Goal: Task Accomplishment & Management: Manage account settings

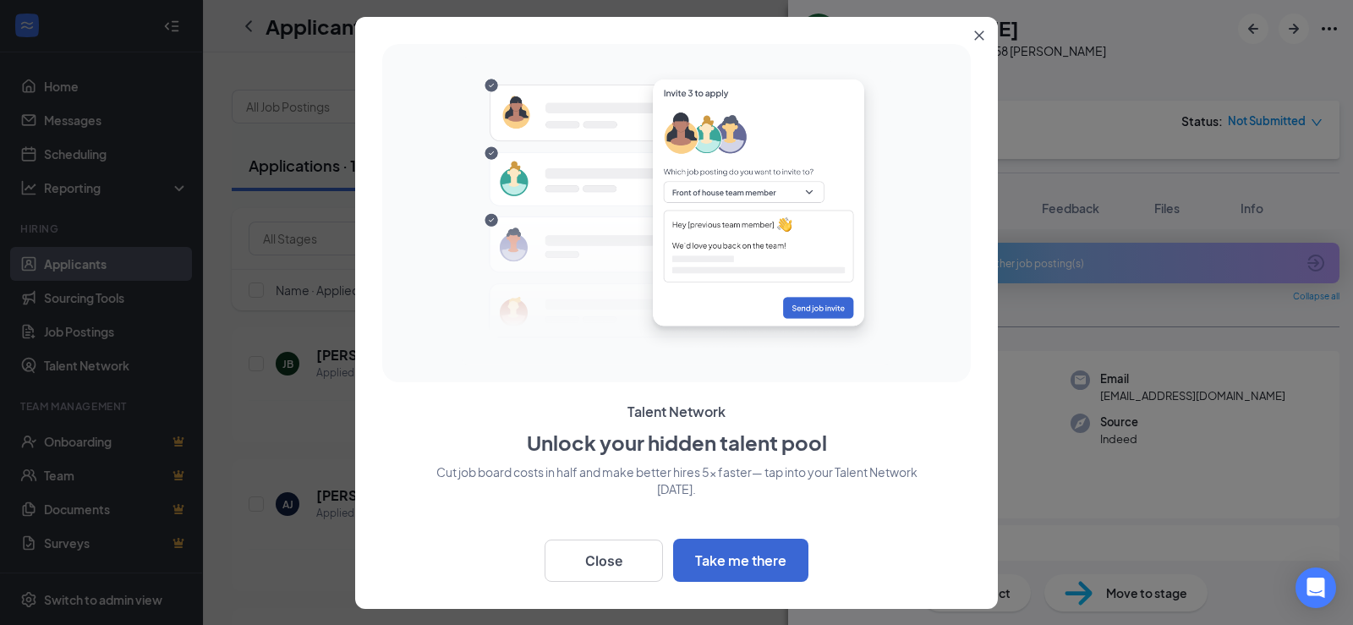
click at [987, 41] on button "Close" at bounding box center [982, 32] width 30 height 30
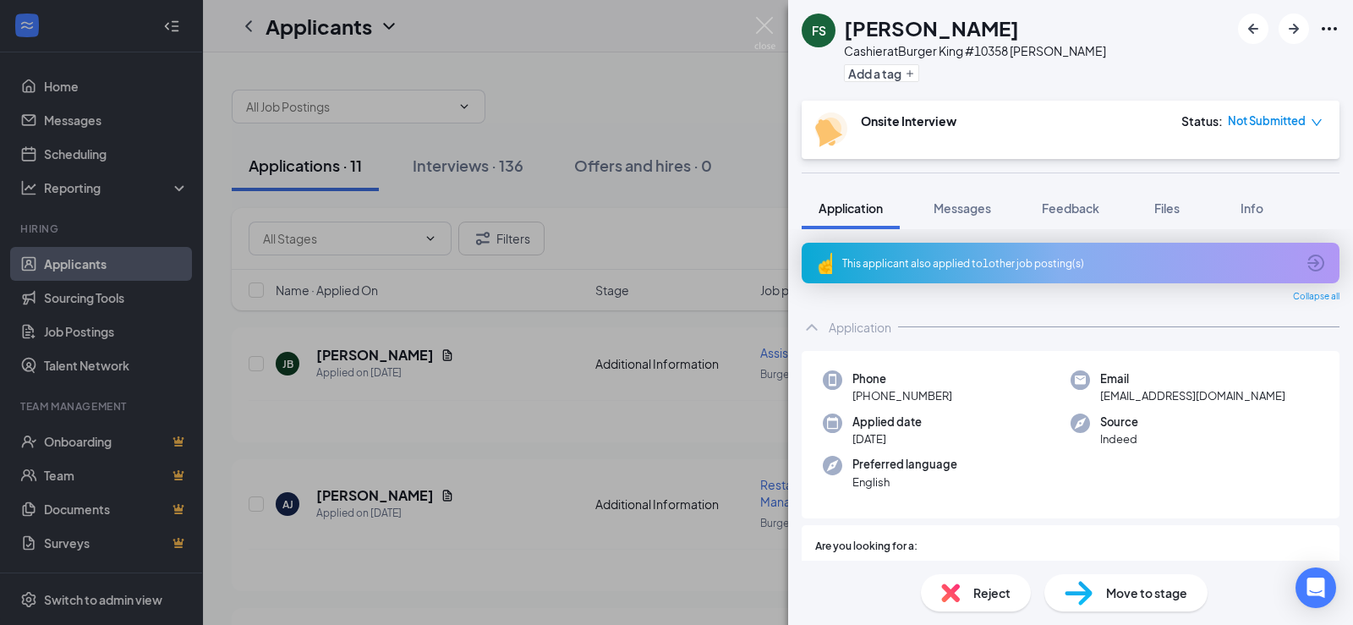
click at [489, 467] on div "FS [PERSON_NAME] Cashier at Burger King #10358 [PERSON_NAME] Add a tag Onsite I…" at bounding box center [676, 312] width 1353 height 625
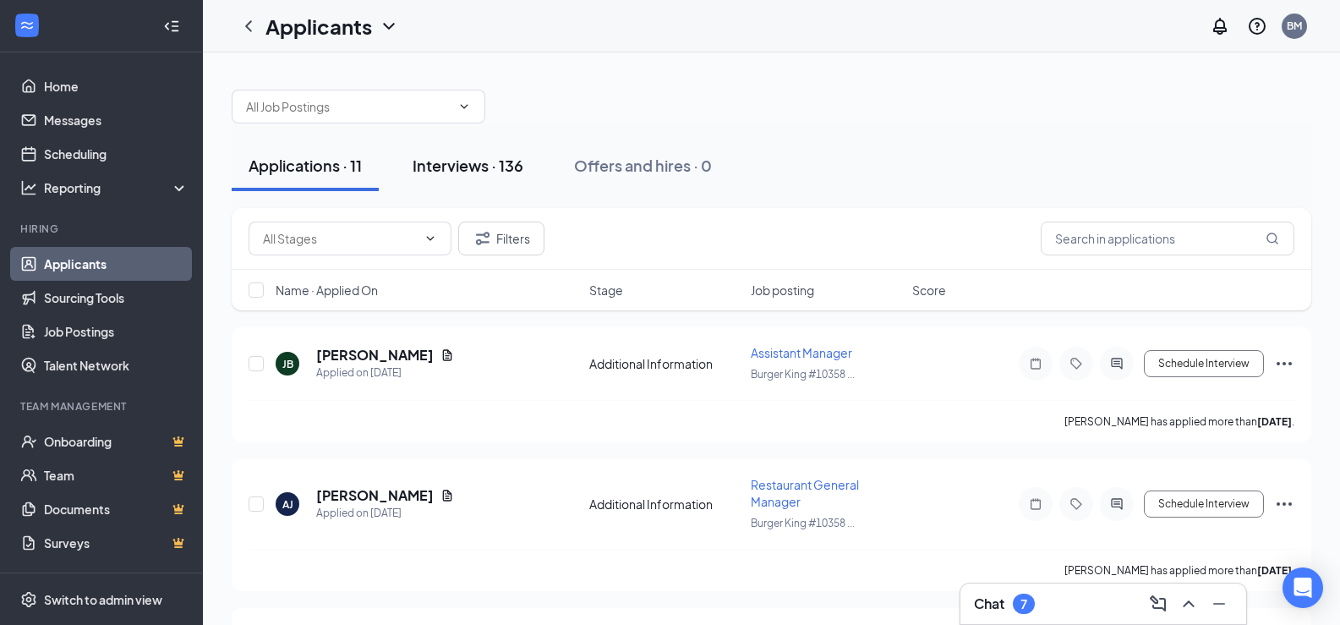
click at [500, 174] on div "Interviews · 136" at bounding box center [468, 165] width 111 height 21
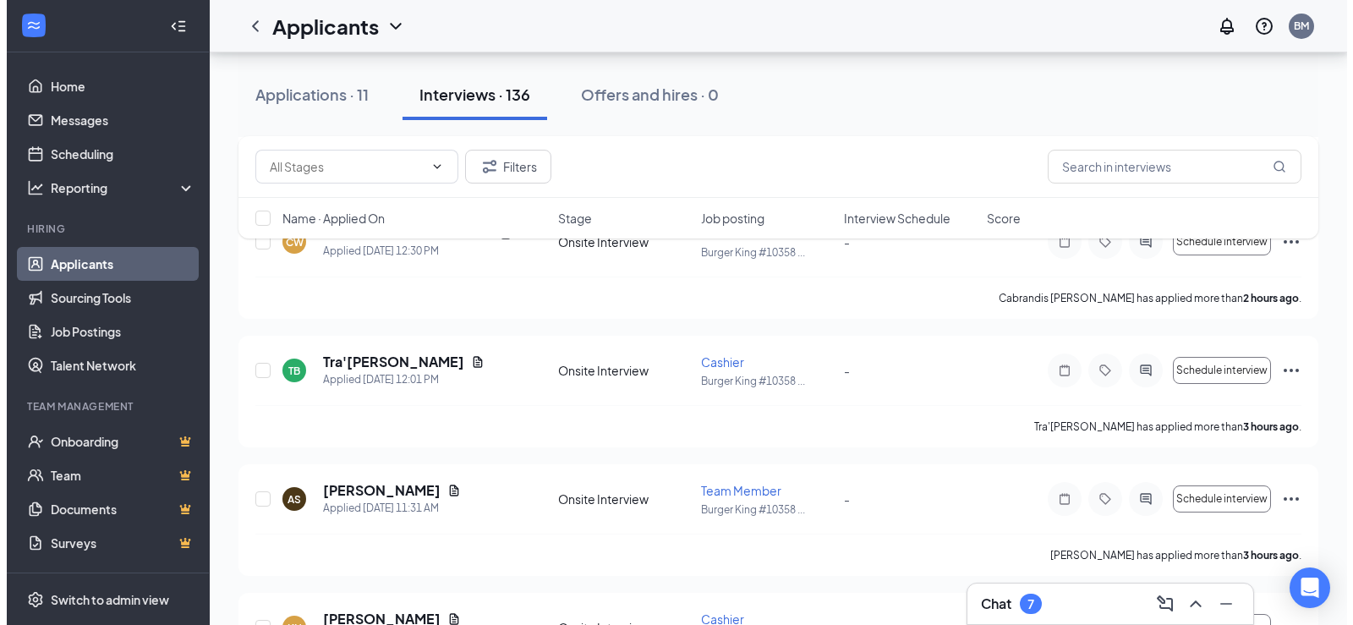
scroll to position [413, 0]
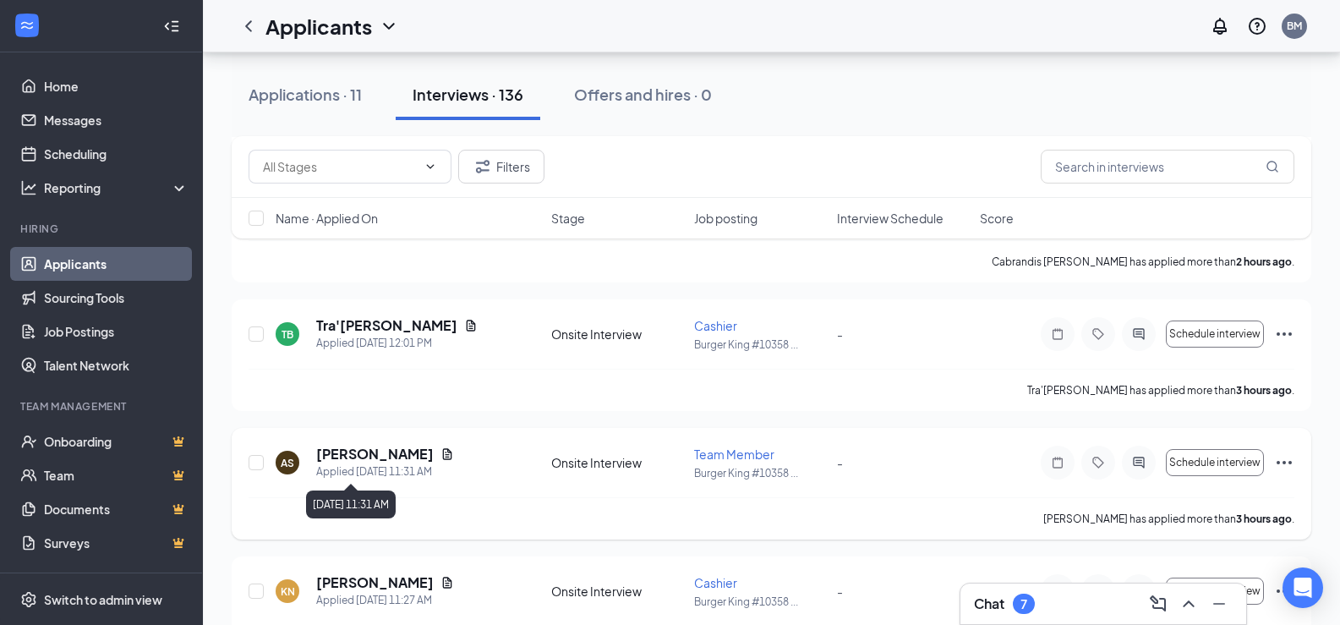
click at [364, 468] on div "Applied [DATE] 11:31 AM" at bounding box center [385, 471] width 138 height 17
click at [375, 457] on h5 "[PERSON_NAME]" at bounding box center [375, 454] width 118 height 19
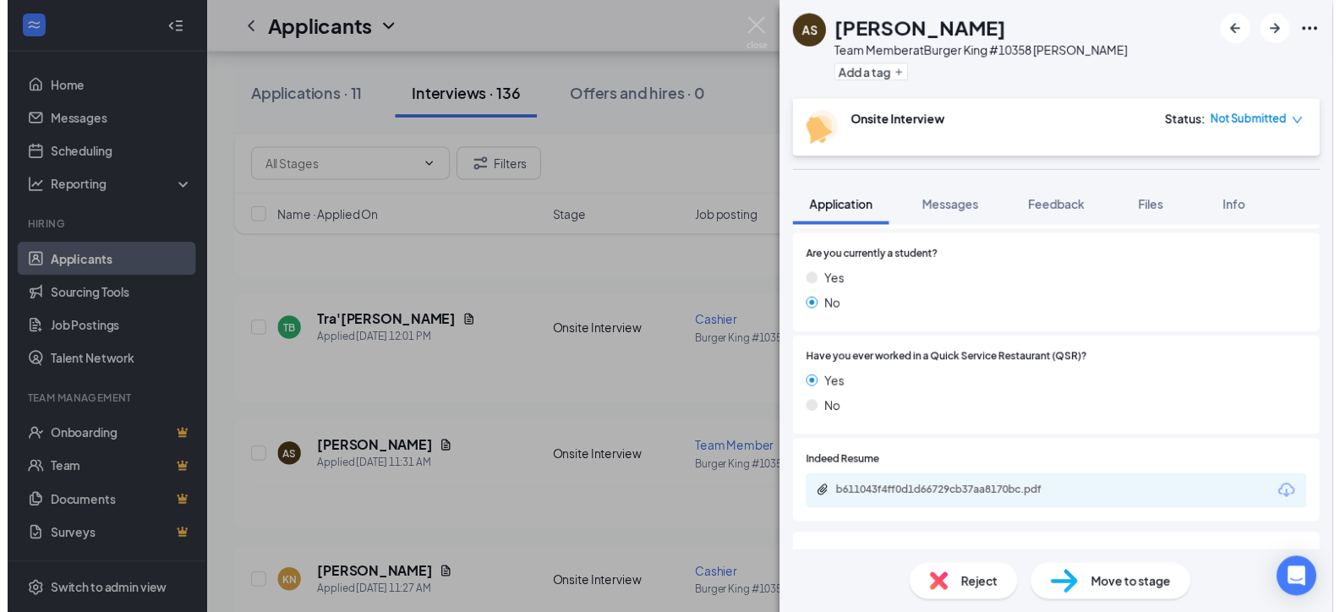
scroll to position [646, 0]
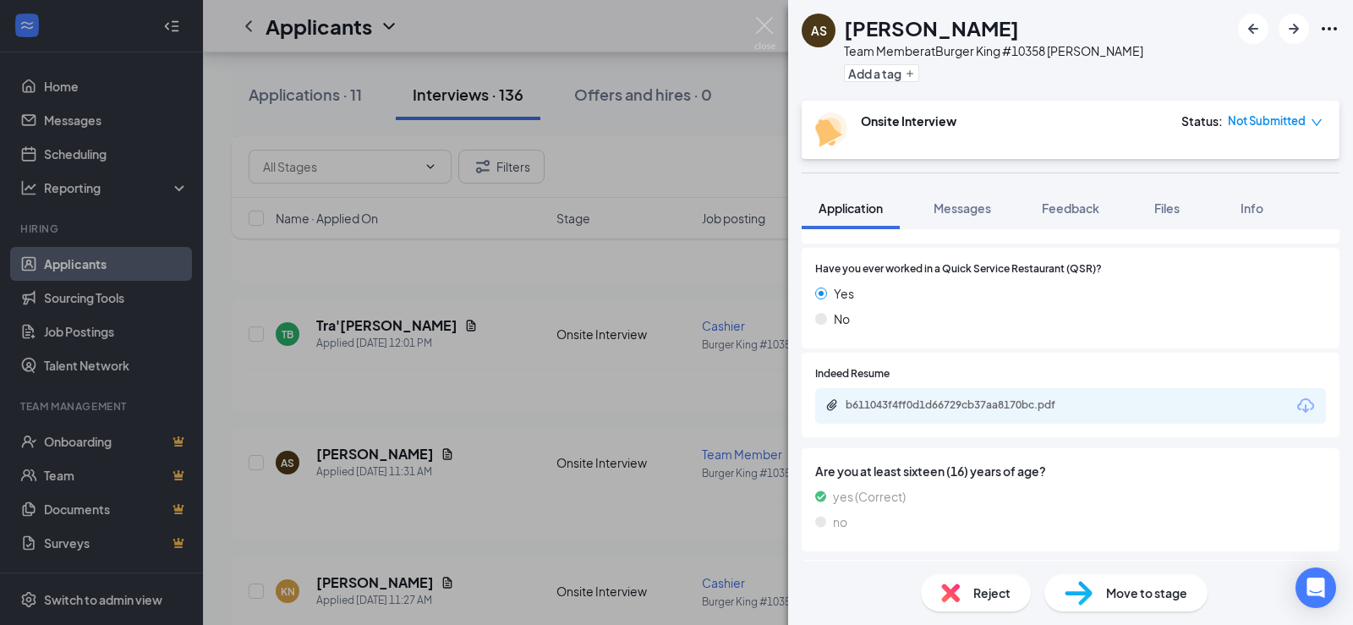
click at [984, 412] on div "b611043f4ff0d1d66729cb37aa8170bc.pdf" at bounding box center [962, 406] width 274 height 16
click at [527, 383] on div "AS [PERSON_NAME] Team Member at Burger King #10358 [PERSON_NAME] Add a tag Onsi…" at bounding box center [676, 312] width 1353 height 625
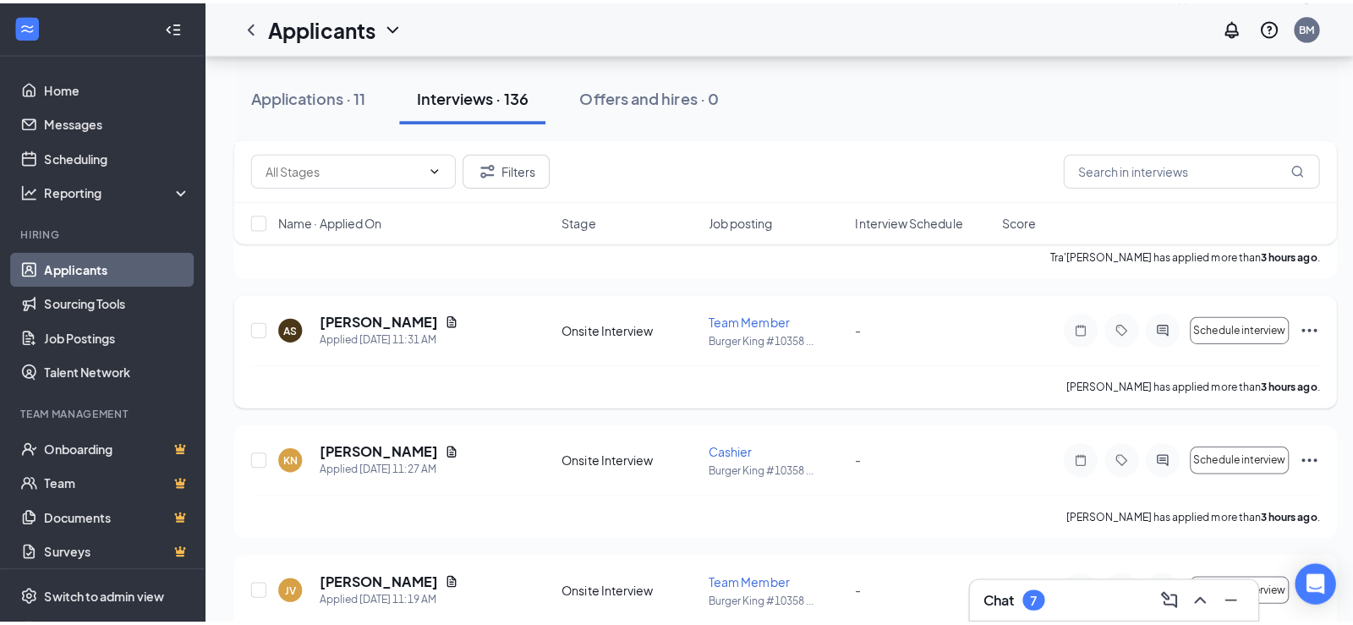
scroll to position [582, 0]
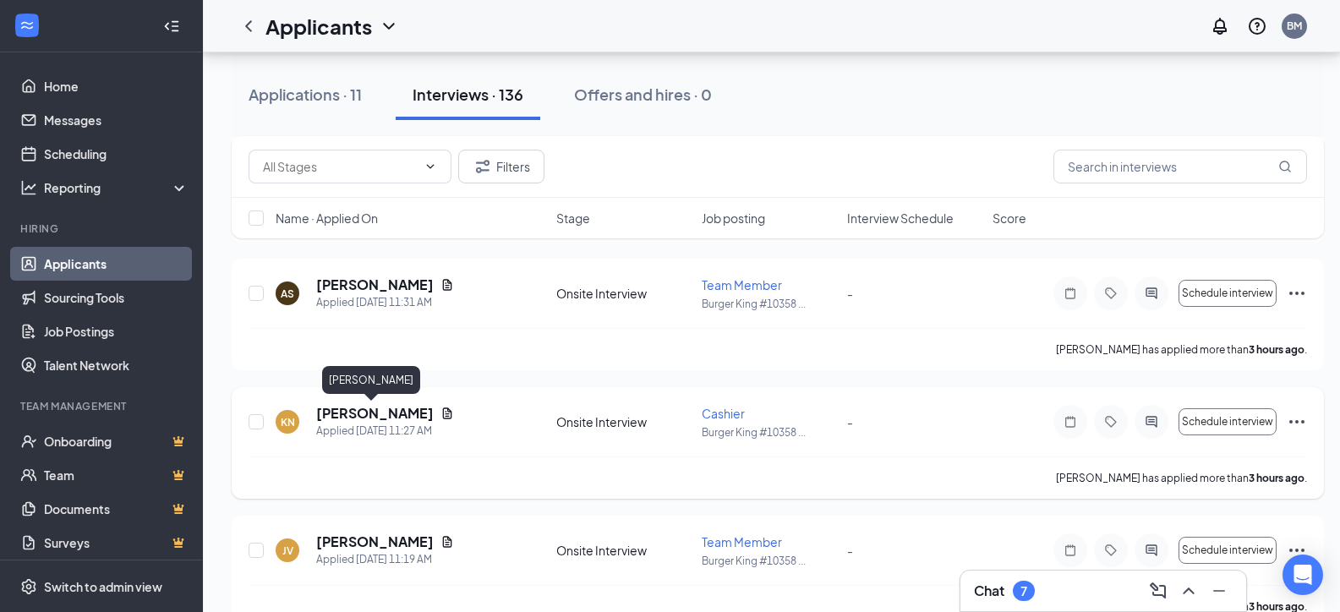
click at [371, 419] on h5 "[PERSON_NAME]" at bounding box center [375, 413] width 118 height 19
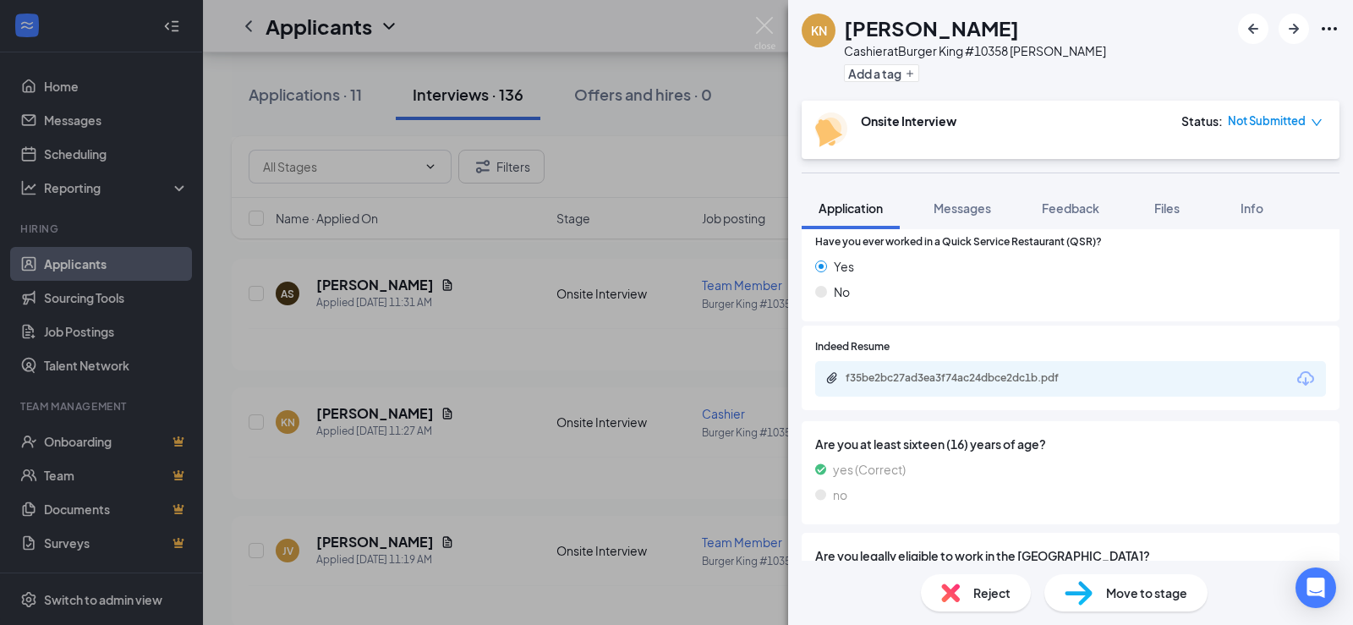
scroll to position [686, 0]
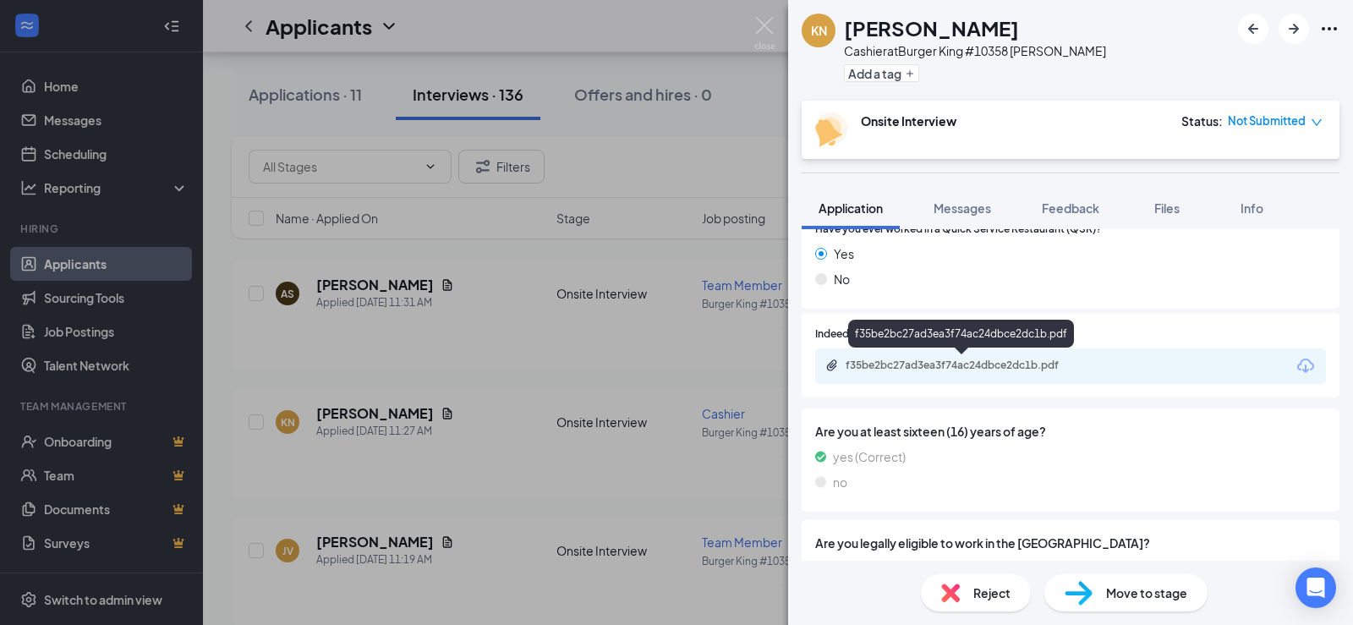
click at [928, 369] on div "f35be2bc27ad3ea3f74ac24dbce2dc1b.pdf" at bounding box center [963, 365] width 237 height 14
click at [435, 466] on div "KN [PERSON_NAME] Cashier at Burger King #10358 [PERSON_NAME] Add a tag Onsite I…" at bounding box center [676, 312] width 1353 height 625
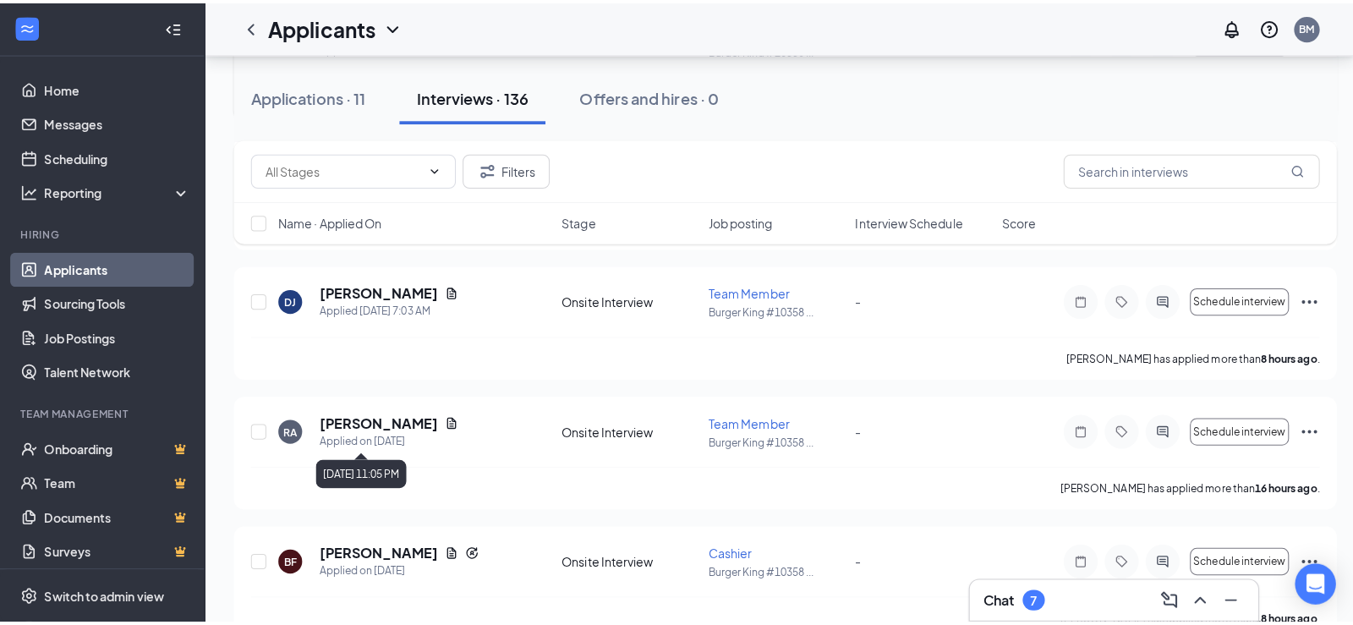
scroll to position [1005, 0]
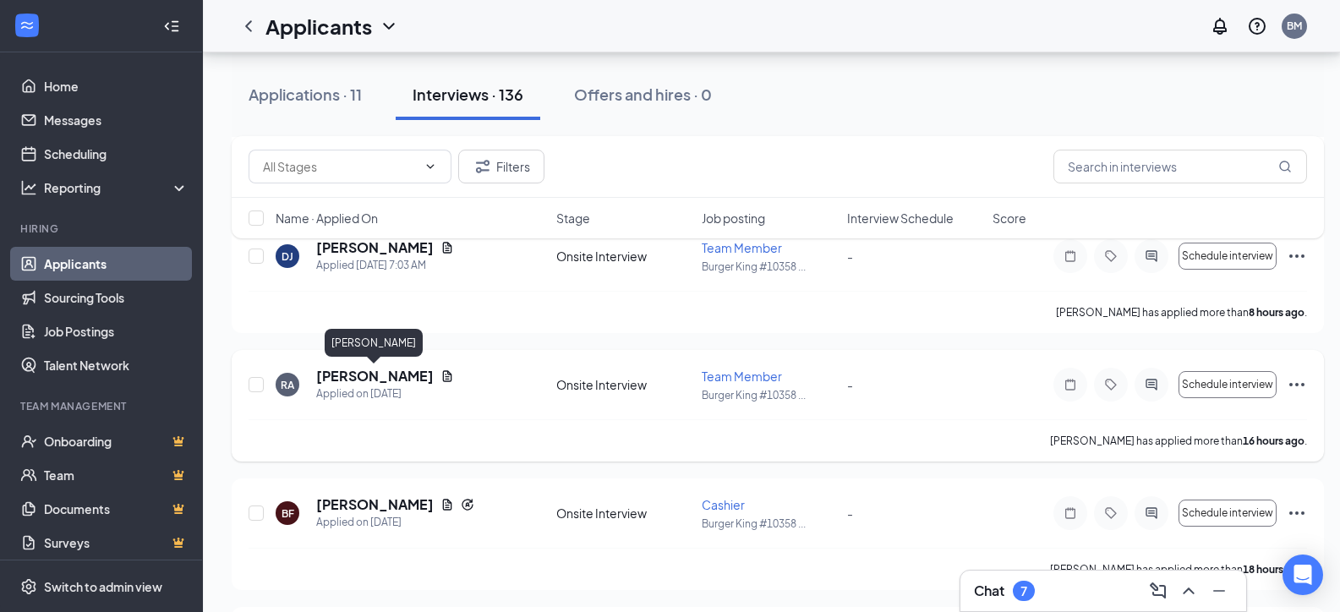
click at [384, 379] on h5 "[PERSON_NAME]" at bounding box center [375, 376] width 118 height 19
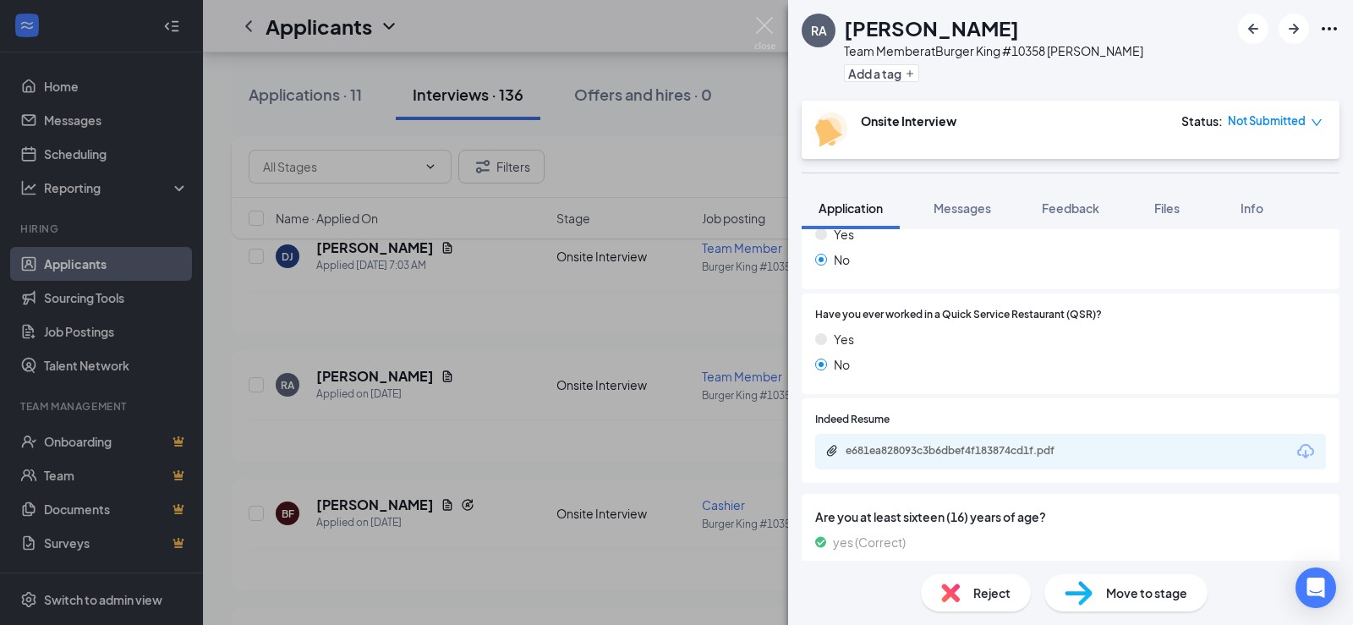
scroll to position [660, 0]
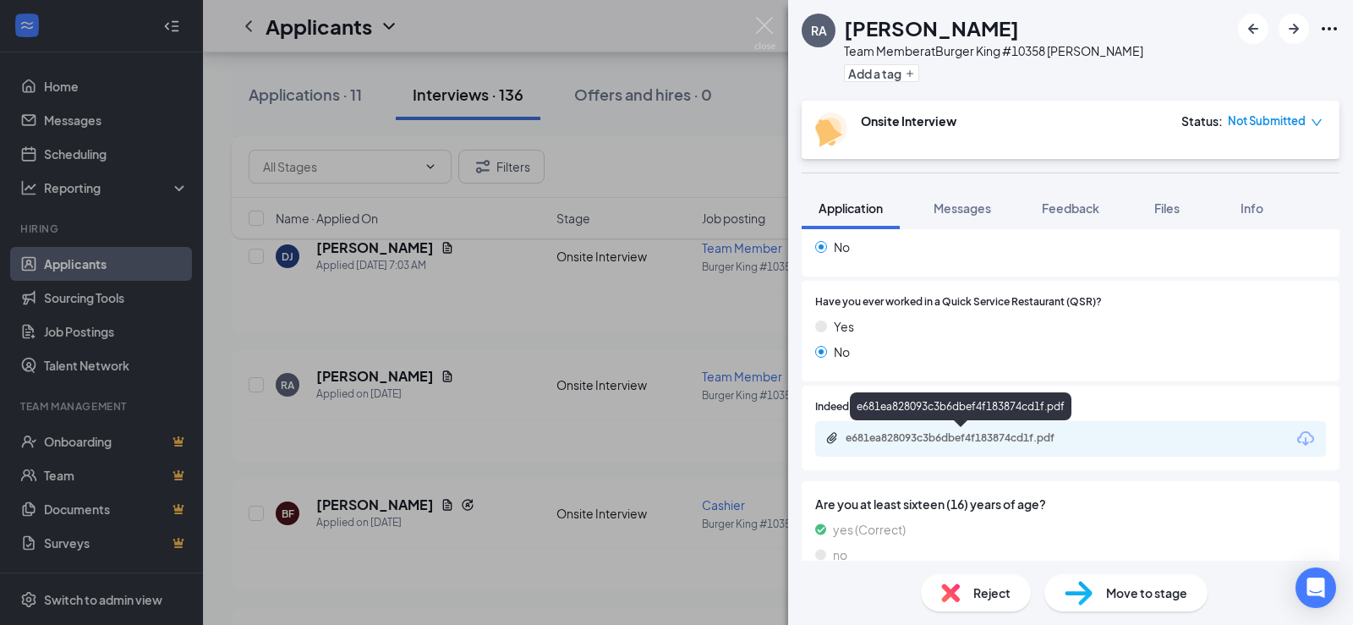
click at [991, 440] on div "e681ea828093c3b6dbef4f183874cd1f.pdf" at bounding box center [963, 438] width 237 height 14
click at [651, 362] on div "RA [PERSON_NAME] Team Member at Burger King #10358 [PERSON_NAME] Add a tag Onsi…" at bounding box center [676, 312] width 1353 height 625
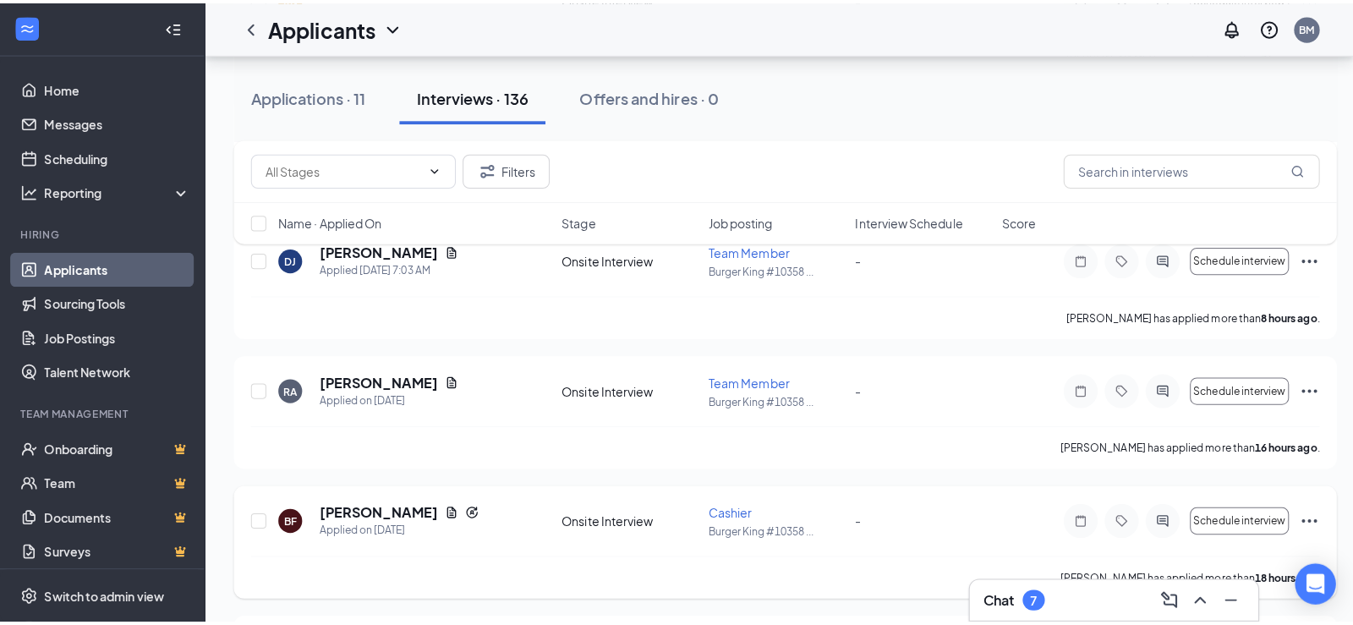
scroll to position [1259, 0]
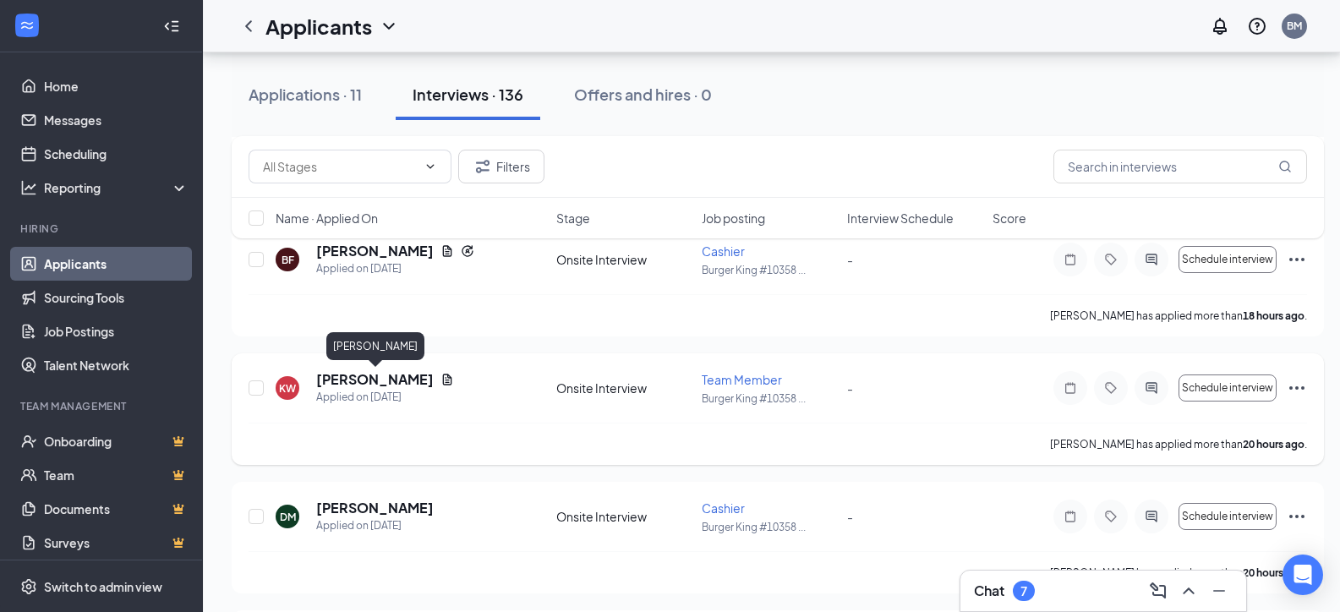
click at [389, 384] on h5 "[PERSON_NAME]" at bounding box center [375, 379] width 118 height 19
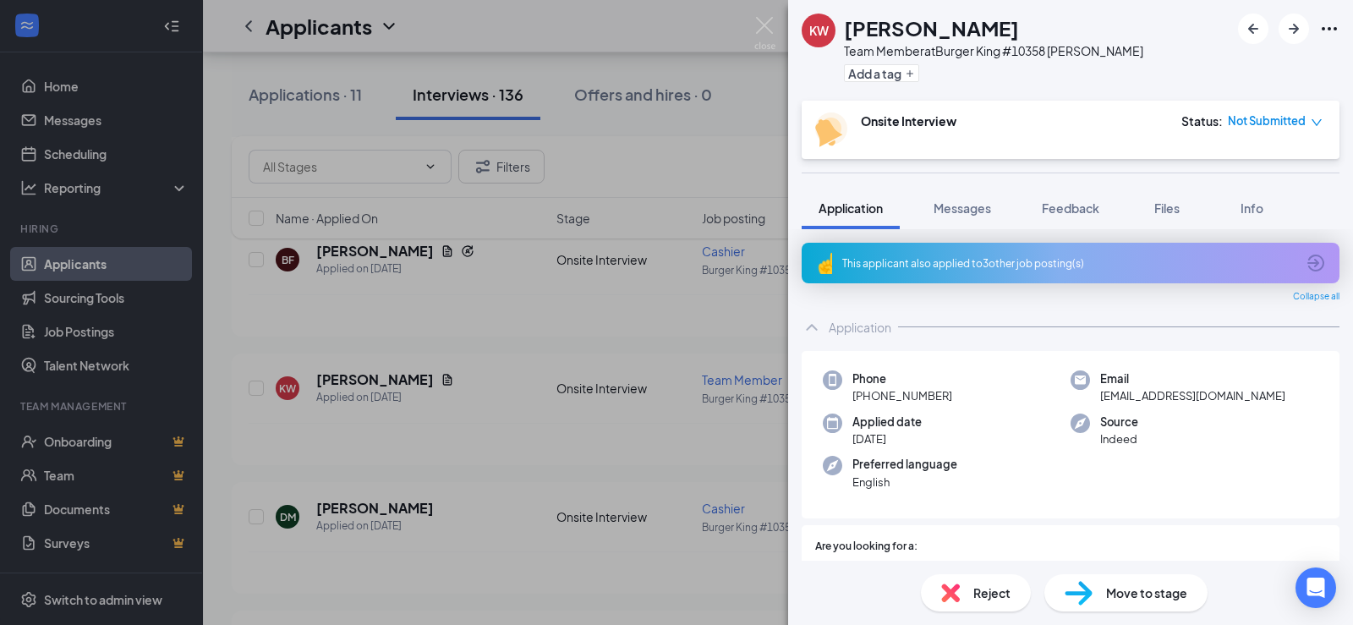
drag, startPoint x: 1350, startPoint y: 267, endPoint x: 1009, endPoint y: 503, distance: 414.4
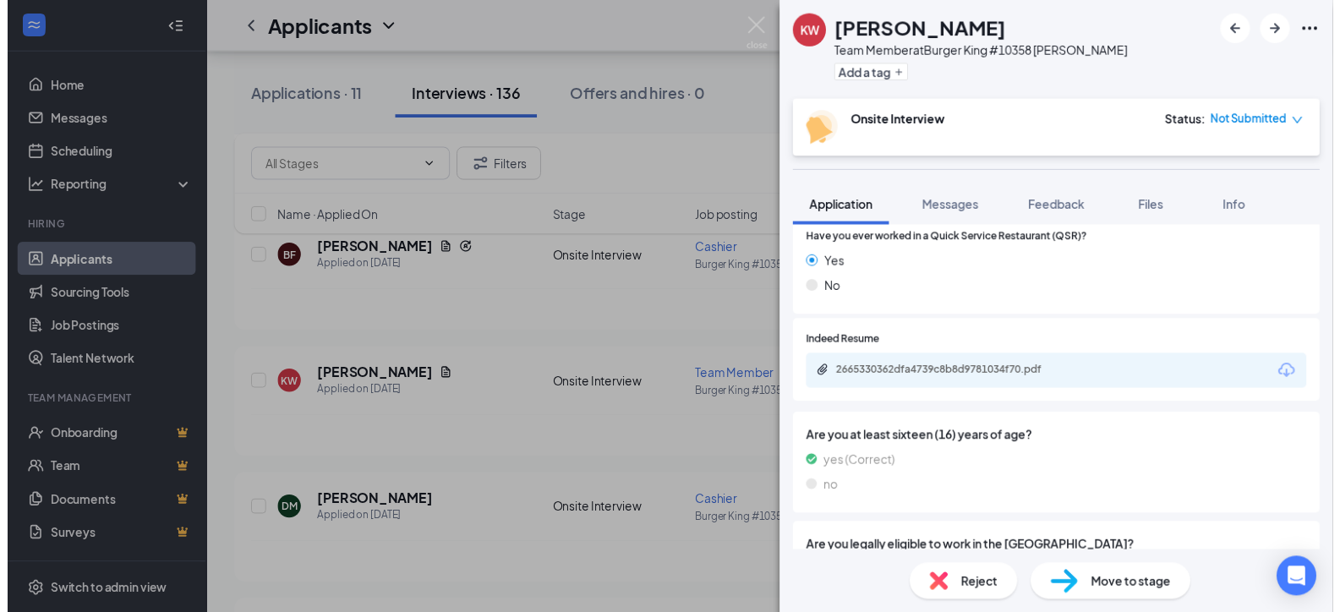
scroll to position [761, 0]
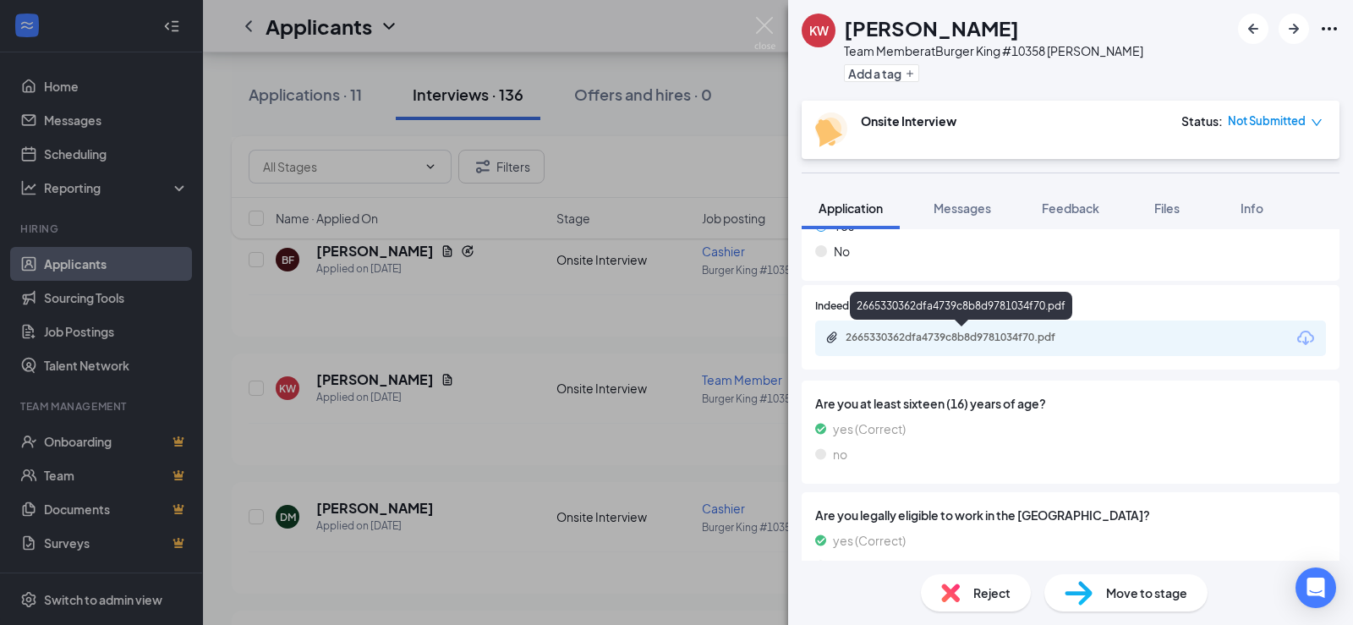
click at [920, 331] on div "2665330362dfa4739c8b8d9781034f70.pdf" at bounding box center [963, 338] width 237 height 14
click at [449, 352] on div "KW Keaundrea [PERSON_NAME] Team Member at Burger King #10358 [PERSON_NAME] Add …" at bounding box center [676, 312] width 1353 height 625
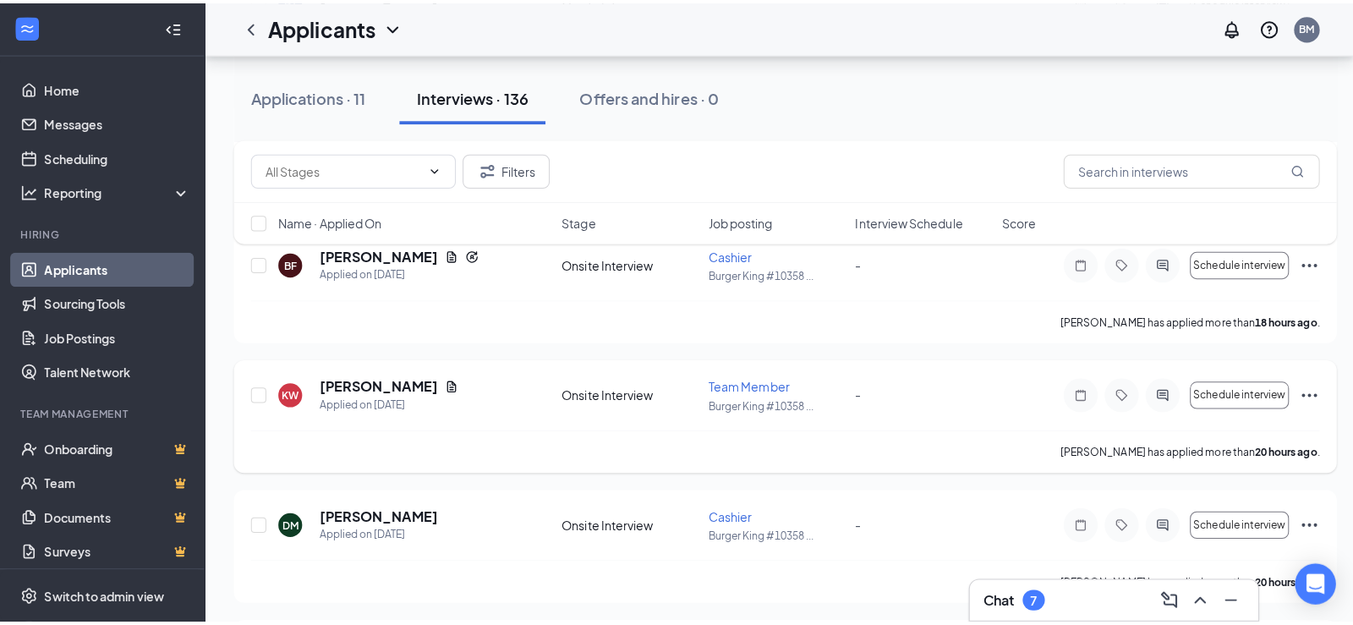
scroll to position [1343, 0]
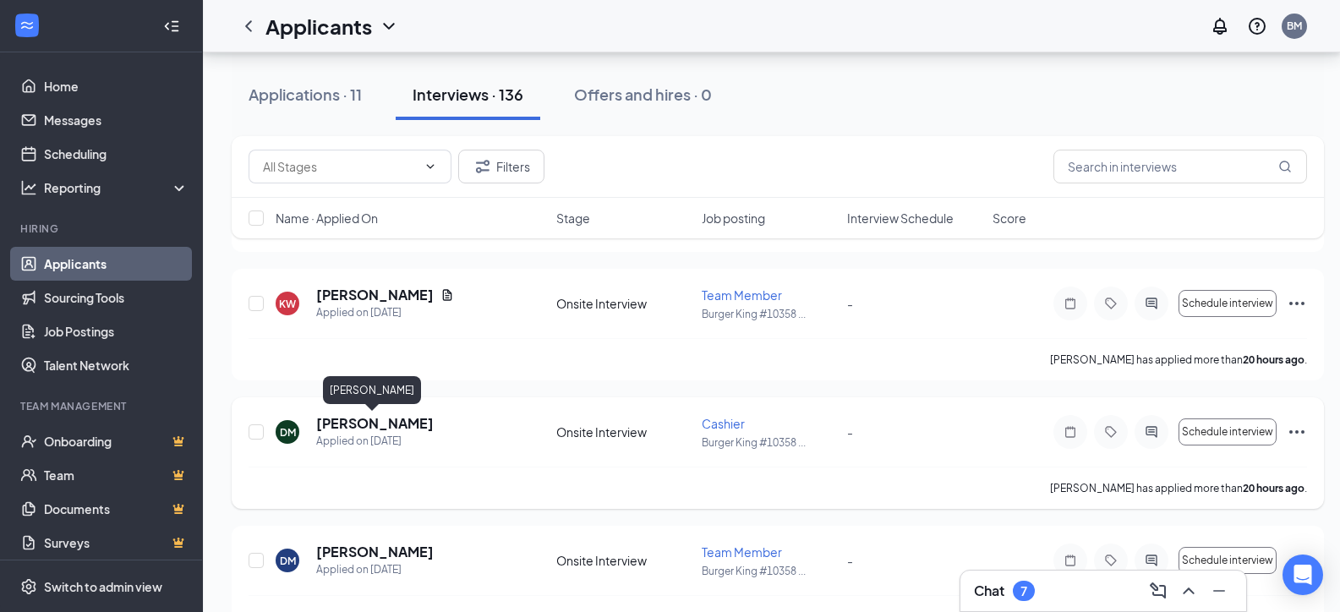
click at [380, 424] on h5 "[PERSON_NAME]" at bounding box center [375, 423] width 118 height 19
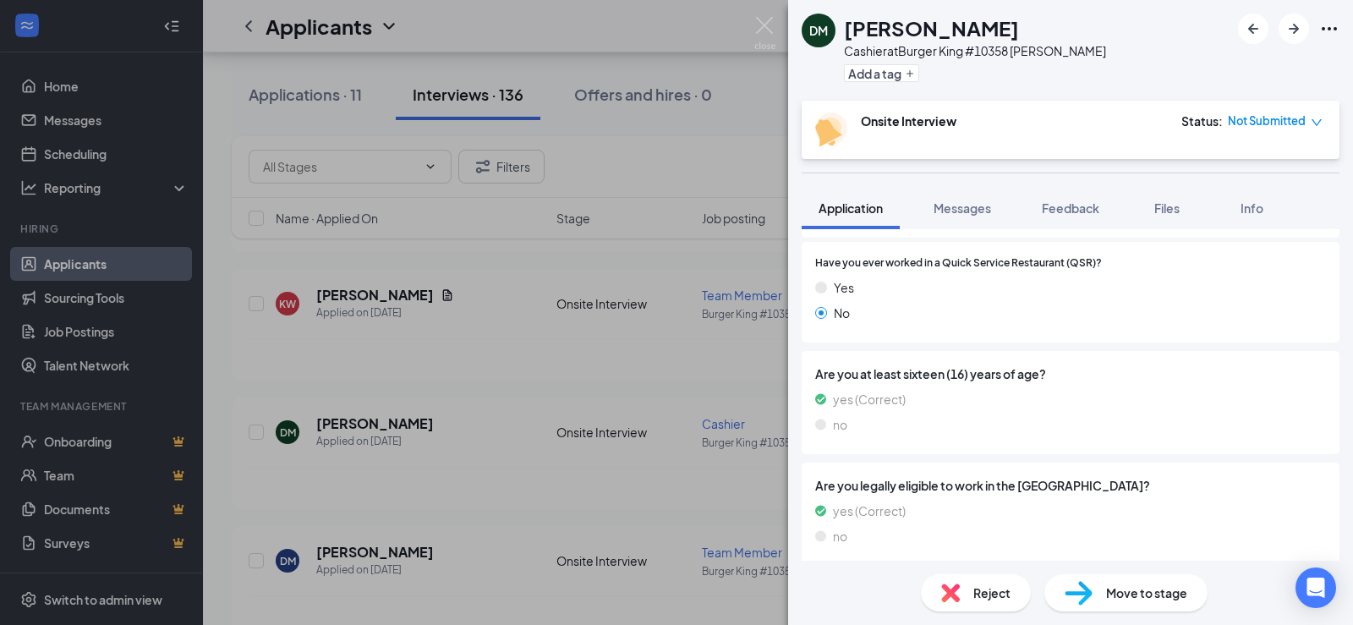
scroll to position [708, 0]
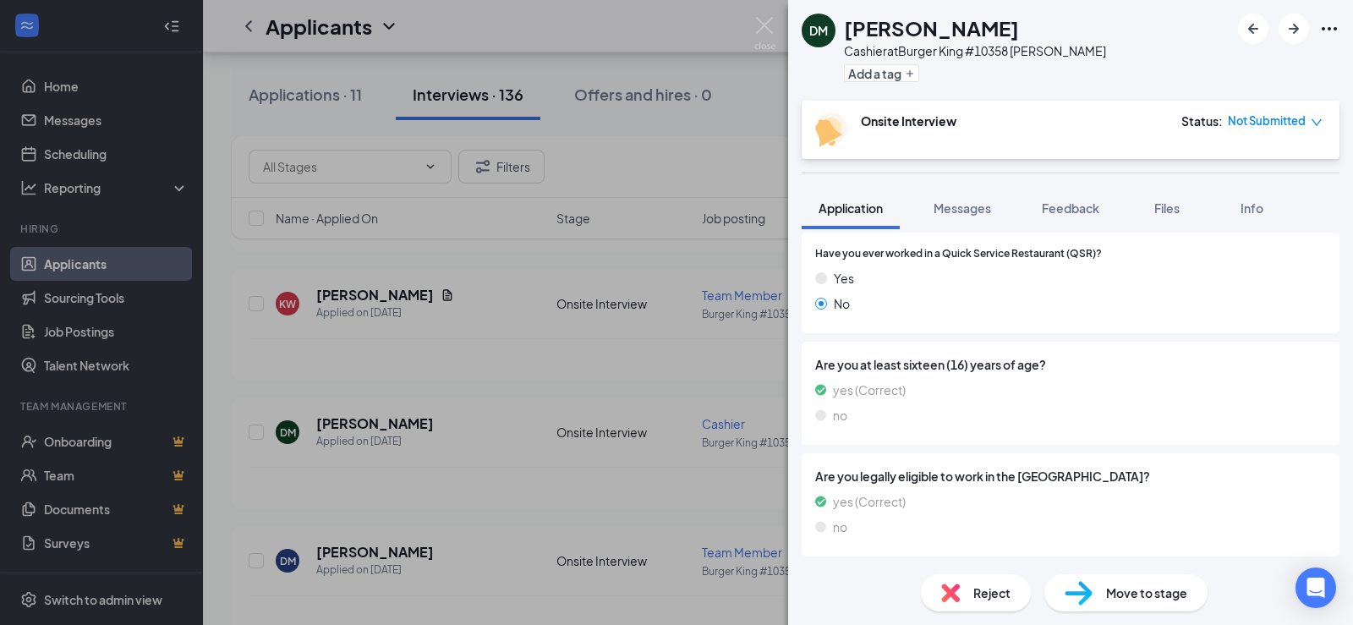
drag, startPoint x: 278, startPoint y: 370, endPoint x: 292, endPoint y: 369, distance: 13.6
click at [280, 370] on div "DM [PERSON_NAME] Cashier at Burger King #10358 [PERSON_NAME] Add a tag Onsite I…" at bounding box center [676, 312] width 1353 height 625
click at [402, 462] on div "DM [PERSON_NAME] Cashier at Burger King #10358 [PERSON_NAME] Add a tag Onsite I…" at bounding box center [676, 312] width 1353 height 625
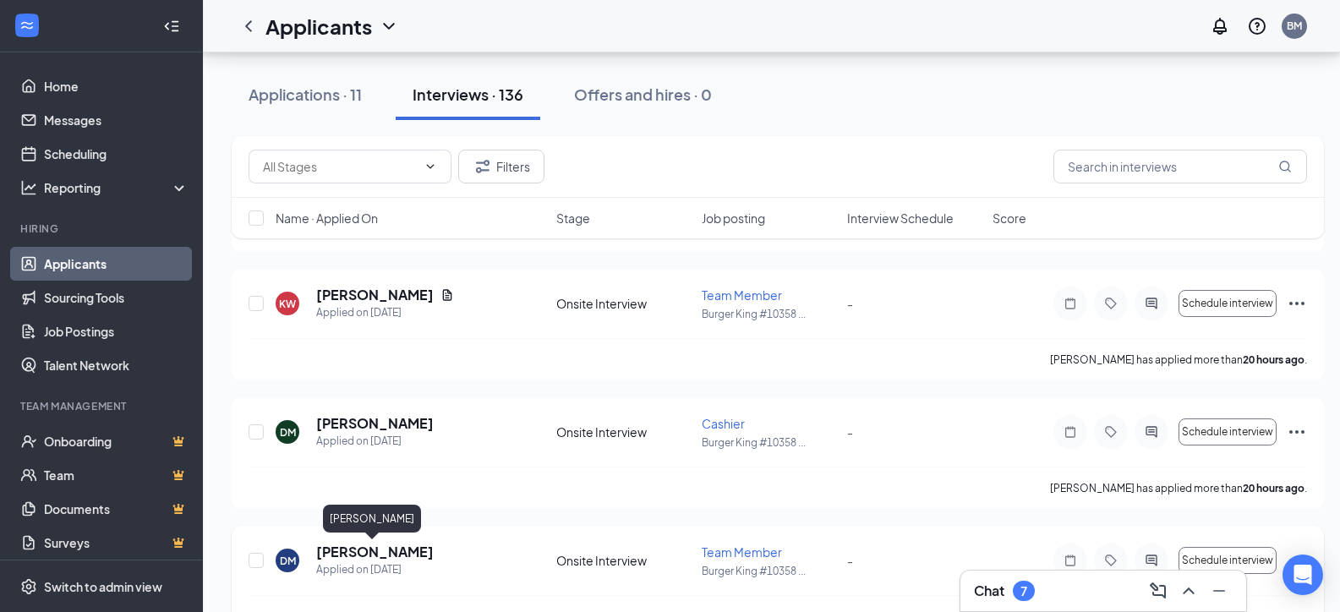
click at [387, 549] on h5 "[PERSON_NAME]" at bounding box center [375, 552] width 118 height 19
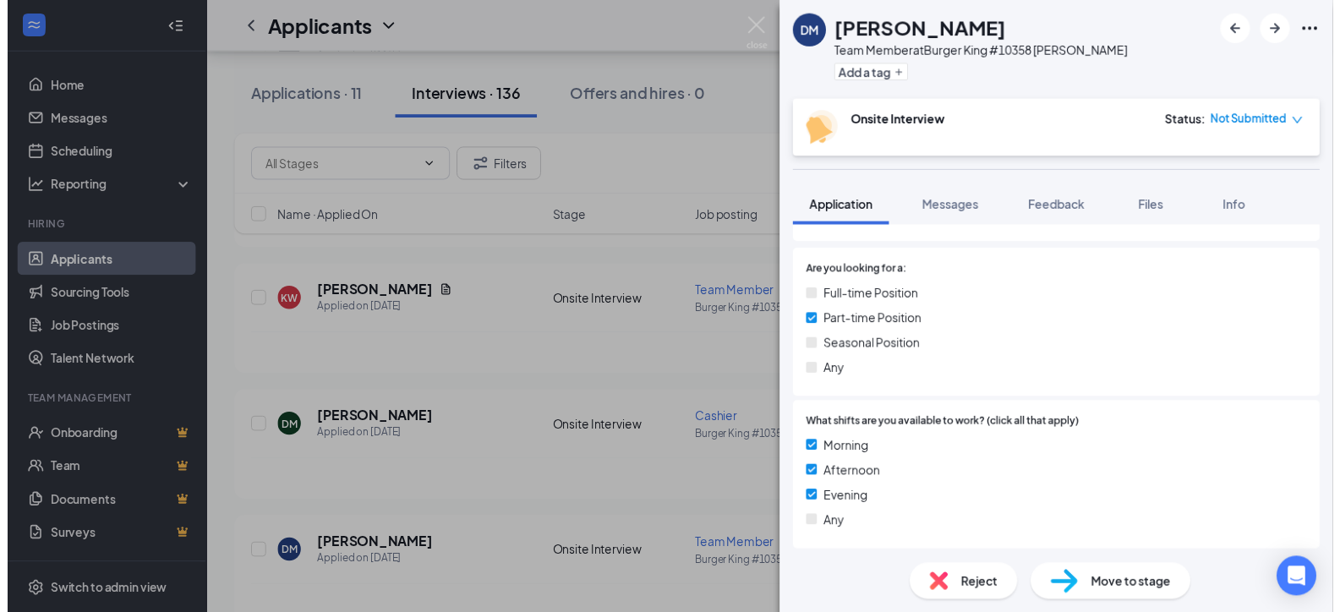
scroll to position [117, 0]
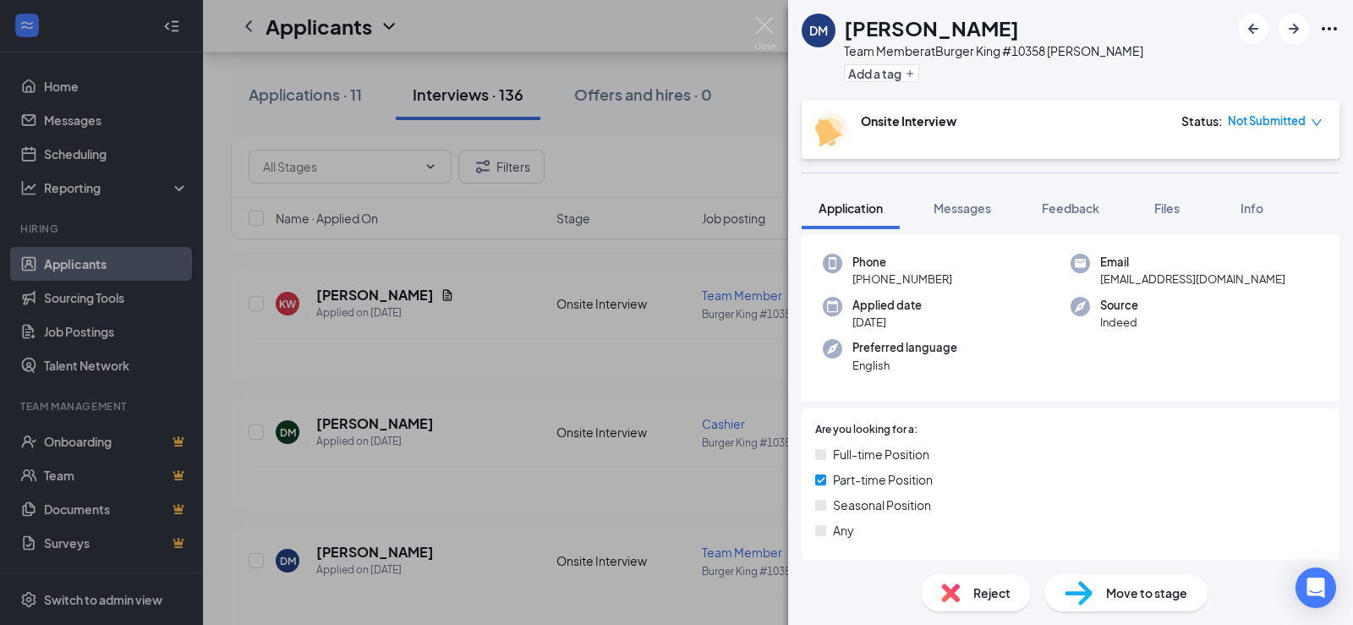
click at [431, 451] on div "DM [PERSON_NAME] Team Member at Burger King #10358 [PERSON_NAME] Add a tag Onsi…" at bounding box center [676, 312] width 1353 height 625
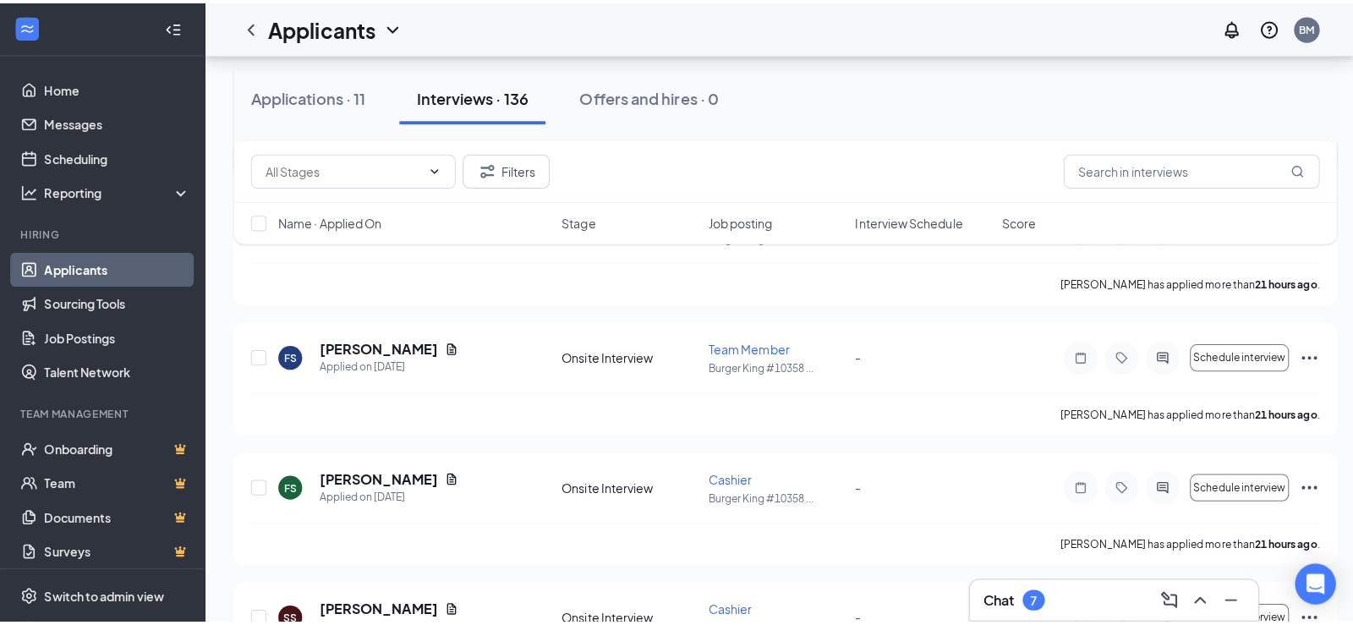
scroll to position [1850, 0]
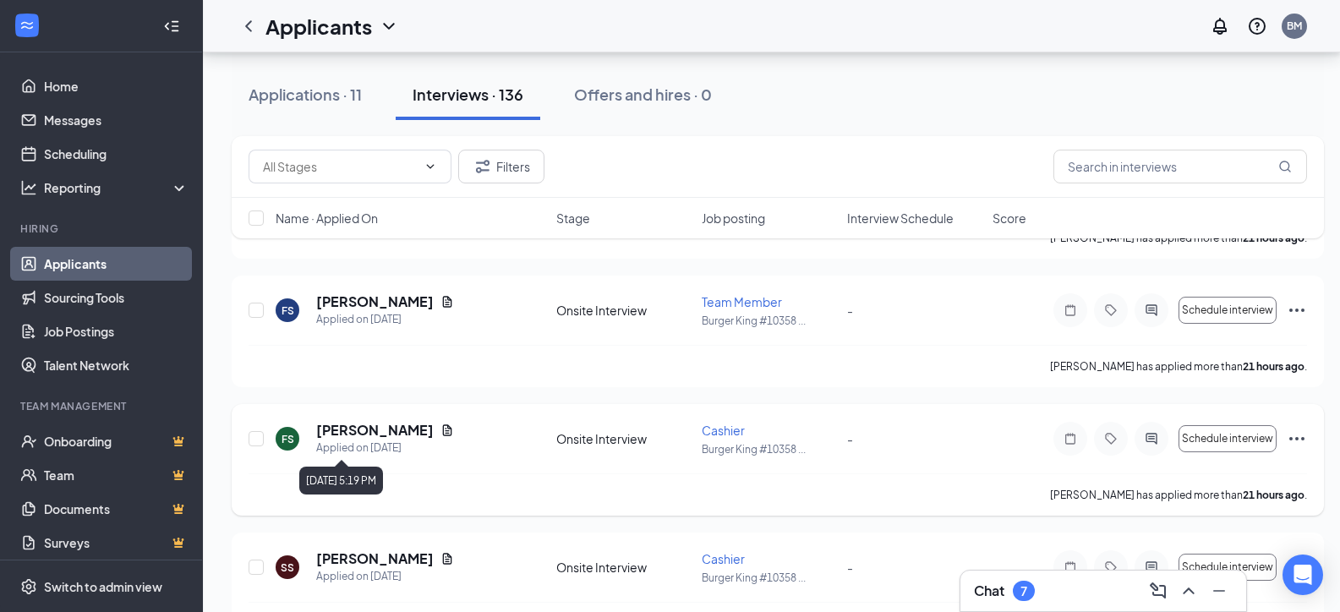
click at [350, 445] on div "Applied on [DATE]" at bounding box center [385, 448] width 138 height 17
click at [362, 435] on h5 "[PERSON_NAME]" at bounding box center [375, 430] width 118 height 19
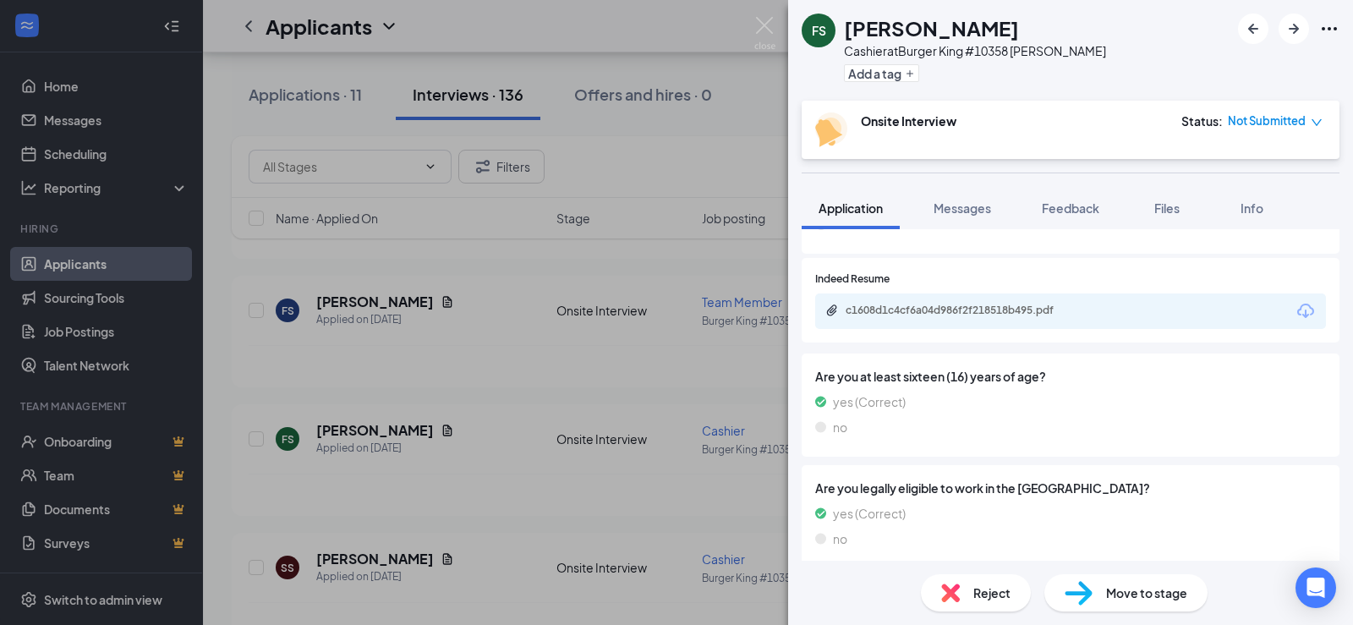
scroll to position [800, 0]
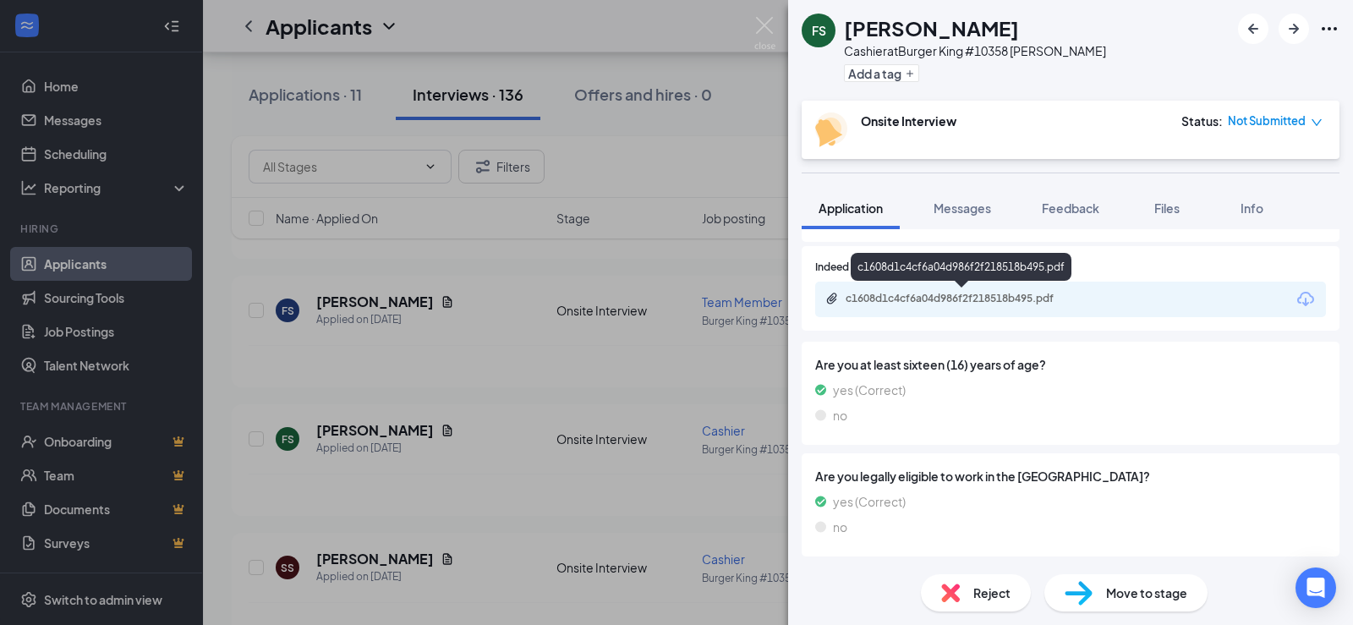
click at [917, 298] on div "c1608d1c4cf6a04d986f2f218518b495.pdf" at bounding box center [963, 299] width 237 height 14
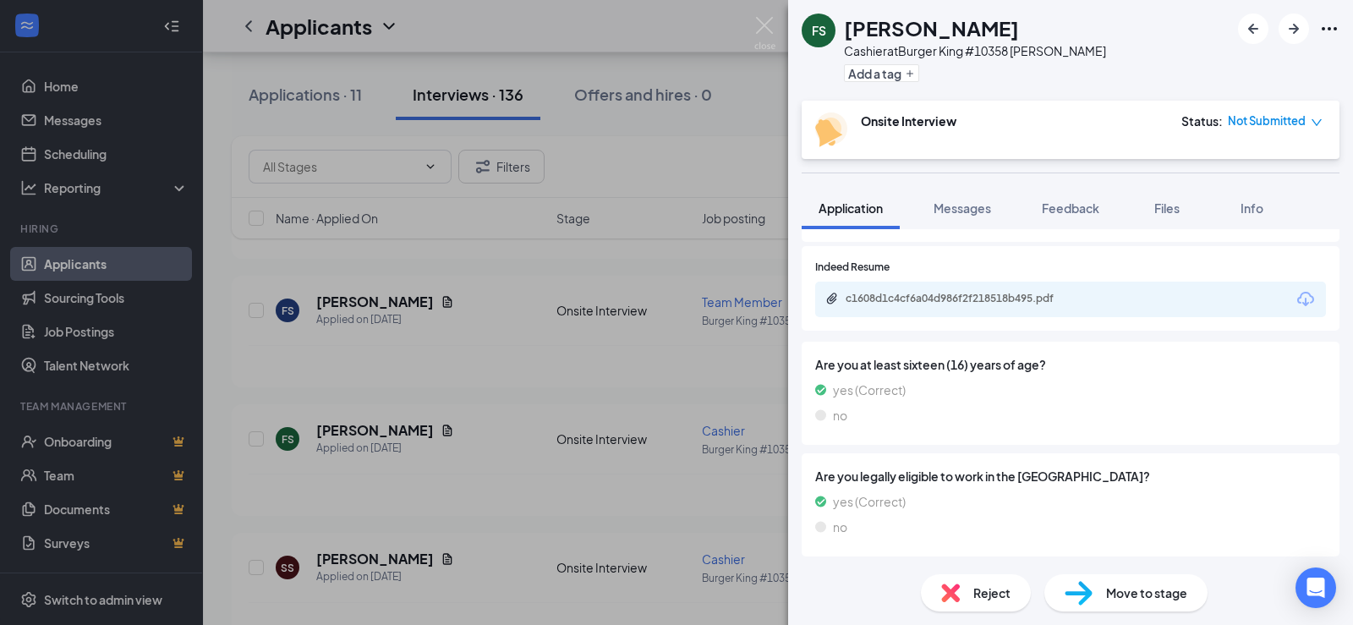
scroll to position [794, 0]
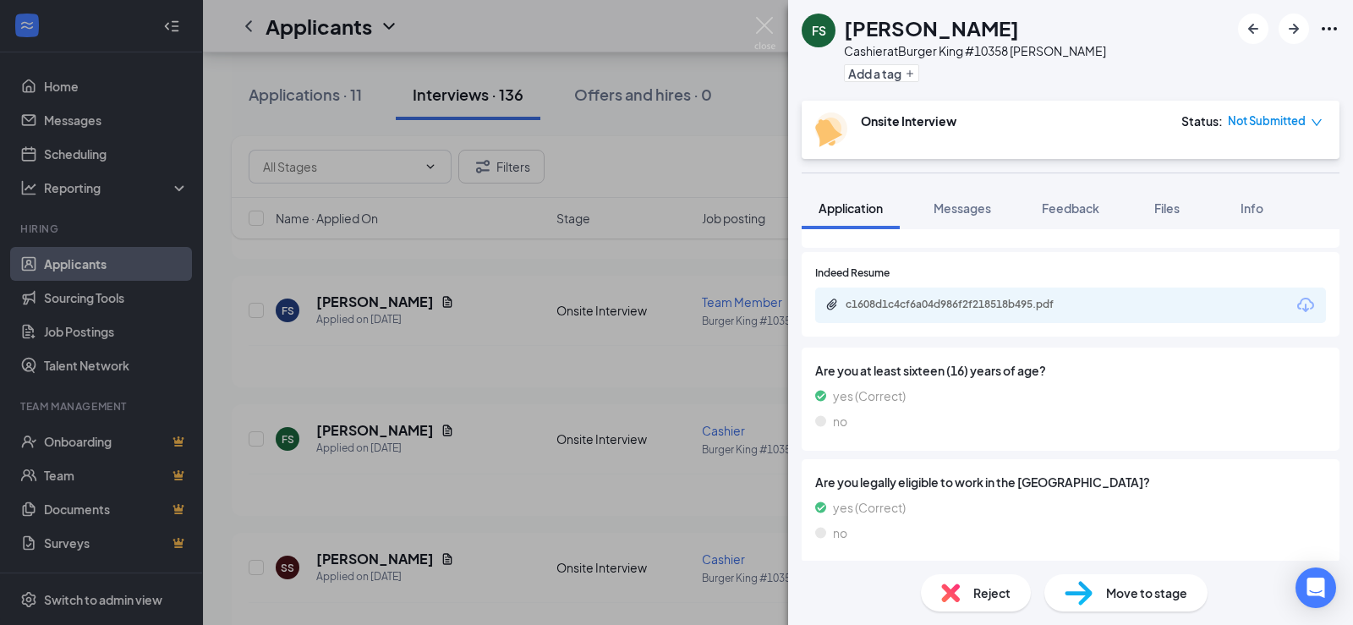
click at [368, 554] on div "FS [PERSON_NAME] Cashier at Burger King #10358 [PERSON_NAME] Add a tag Onsite I…" at bounding box center [676, 312] width 1353 height 625
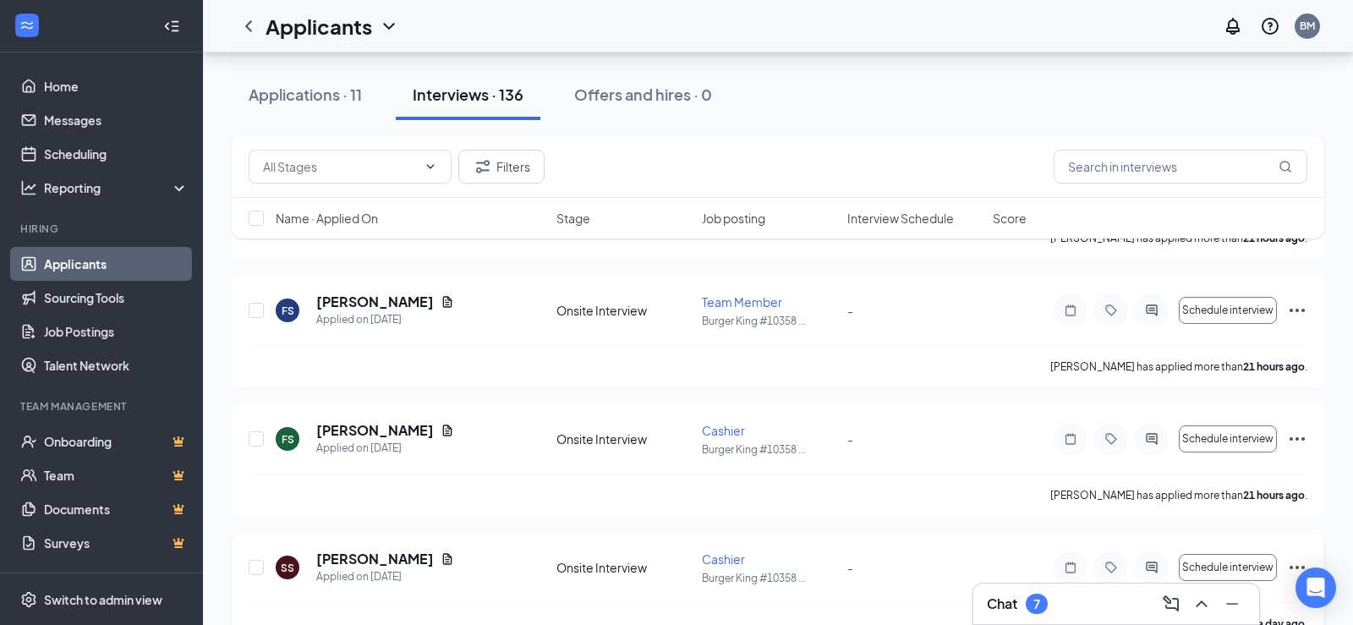
drag, startPoint x: 369, startPoint y: 552, endPoint x: 386, endPoint y: 562, distance: 19.7
click at [385, 567] on h5 "[PERSON_NAME]" at bounding box center [375, 558] width 118 height 19
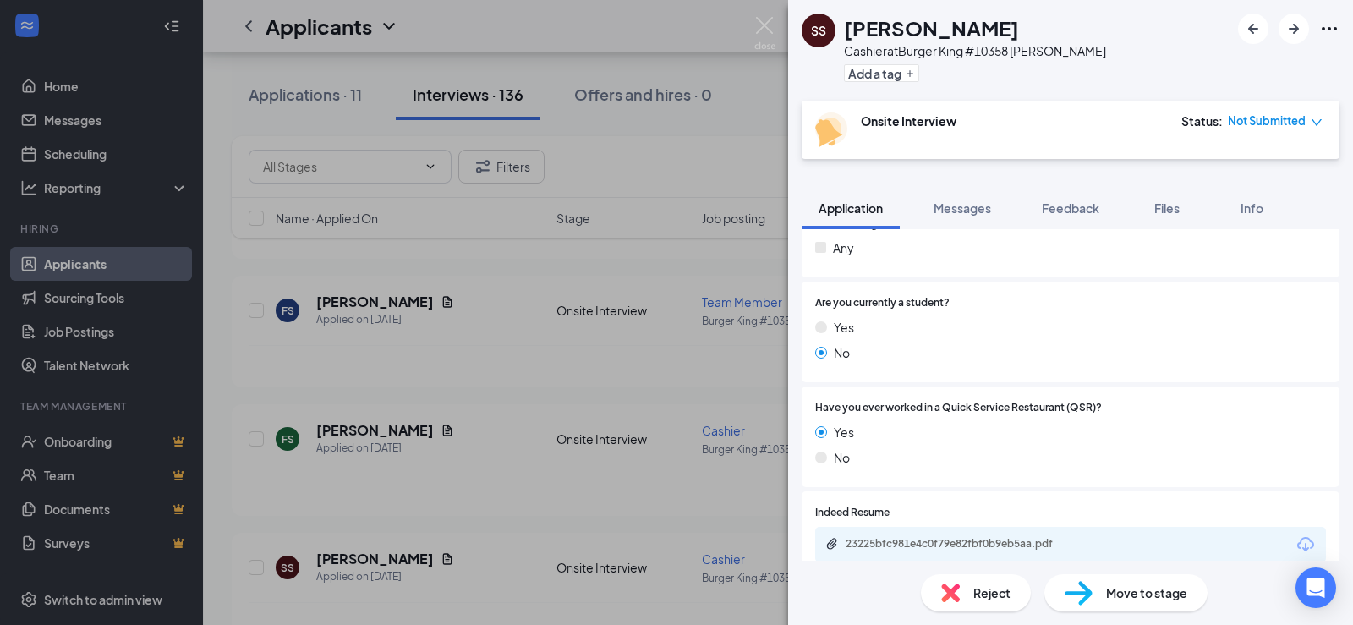
scroll to position [592, 0]
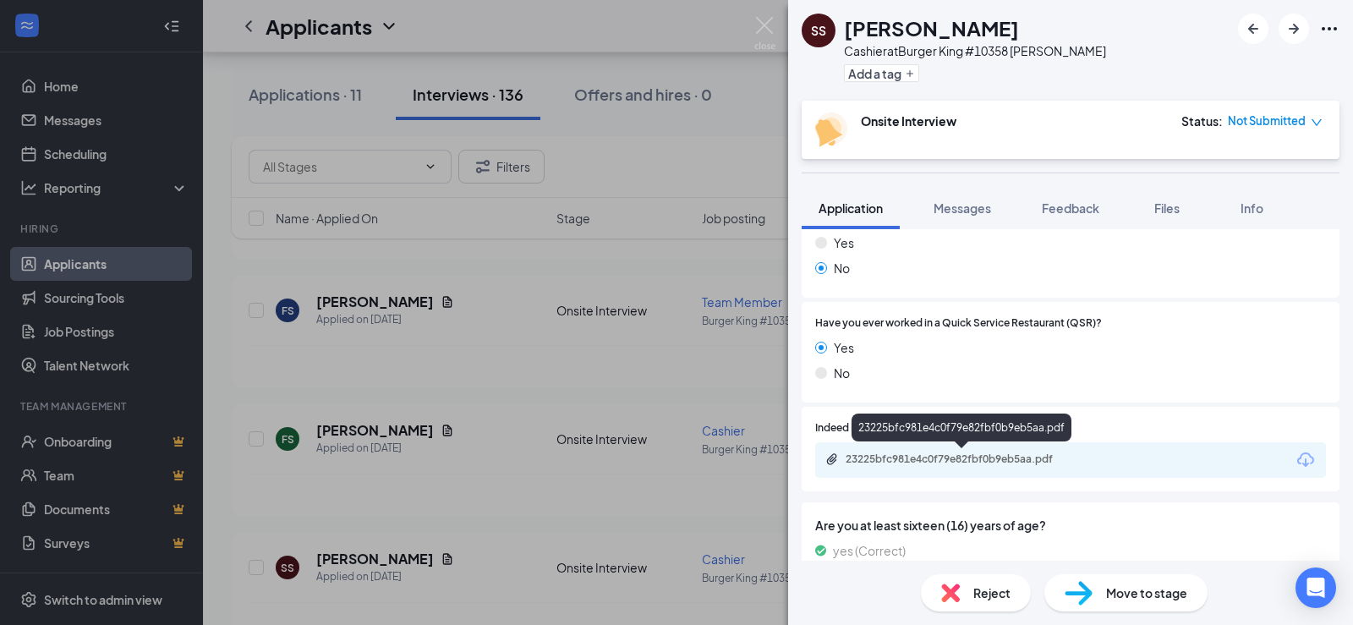
click at [938, 462] on div "23225bfc981e4c0f79e82fbf0b9eb5aa.pdf" at bounding box center [963, 459] width 237 height 14
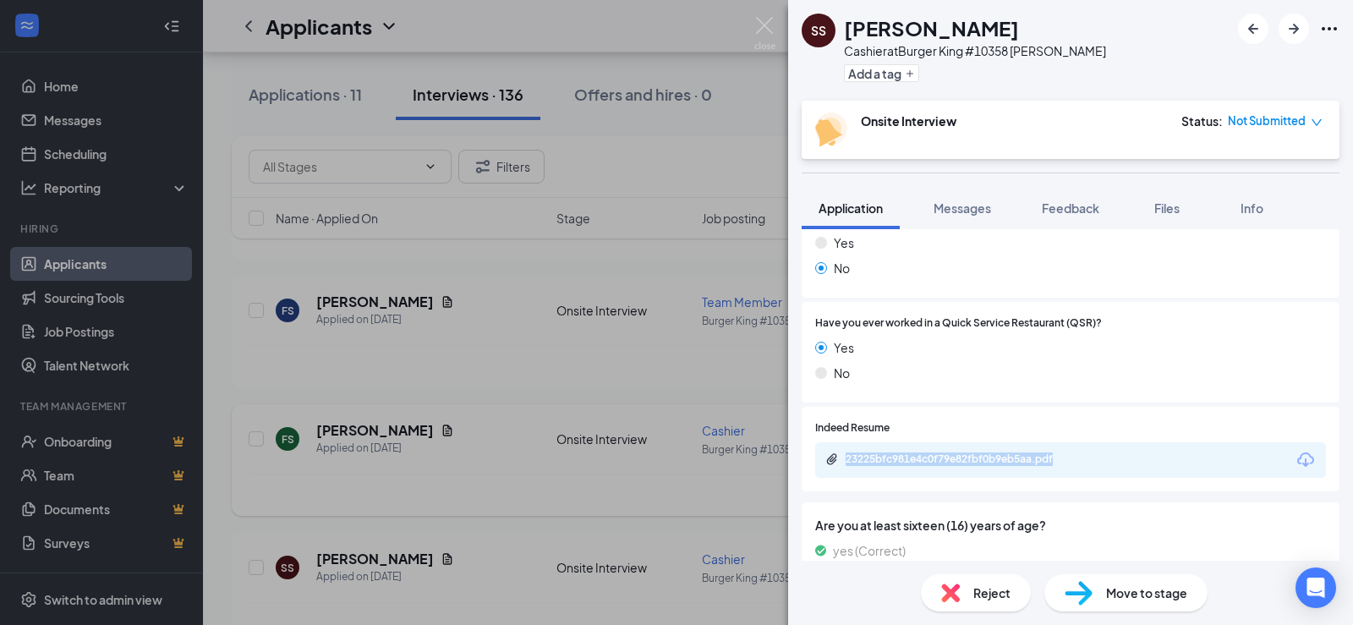
drag, startPoint x: 526, startPoint y: 476, endPoint x: 515, endPoint y: 494, distance: 20.9
click at [514, 497] on div "SS [PERSON_NAME] Cashier at Burger King #10358 [PERSON_NAME] Add a tag Onsite I…" at bounding box center [676, 312] width 1353 height 625
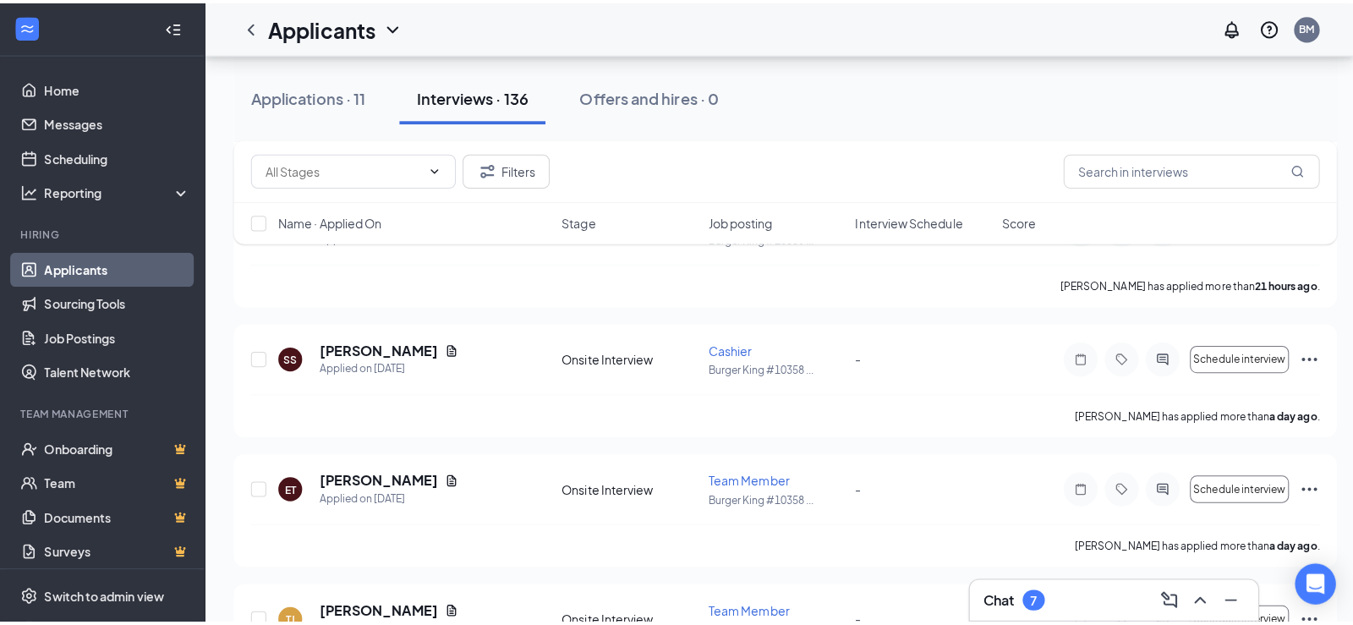
scroll to position [2104, 0]
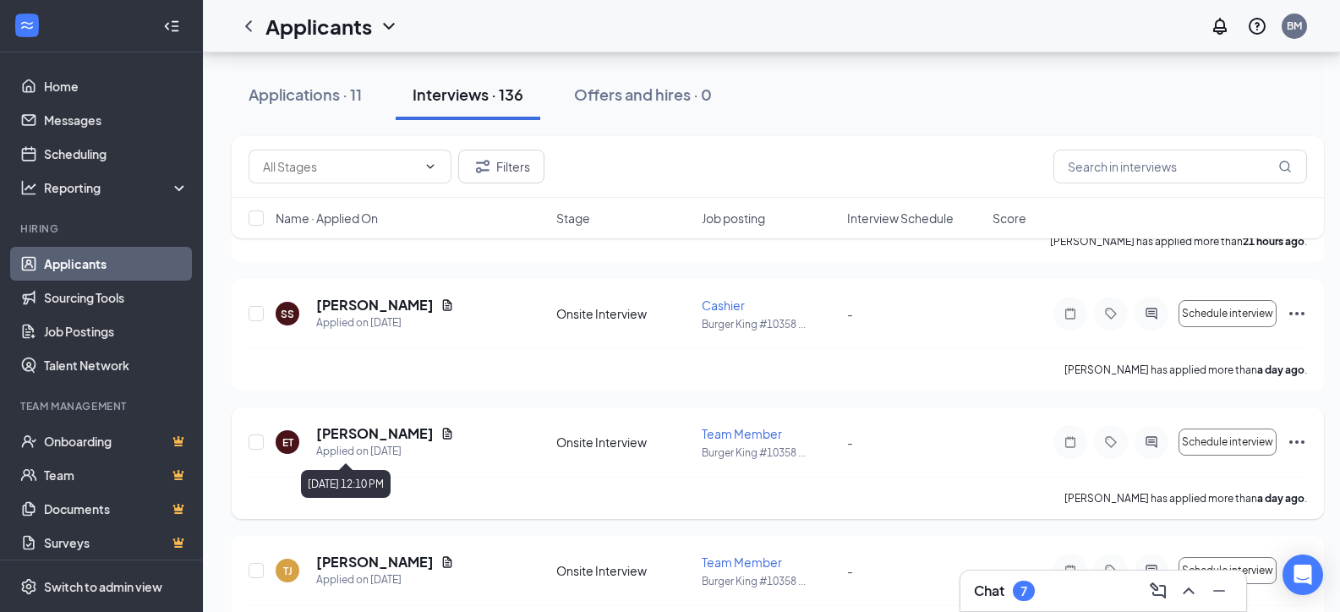
click at [354, 446] on div "Applied on [DATE]" at bounding box center [385, 451] width 138 height 17
drag, startPoint x: 356, startPoint y: 440, endPoint x: 376, endPoint y: 413, distance: 33.8
click at [357, 439] on h5 "[PERSON_NAME]" at bounding box center [375, 433] width 118 height 19
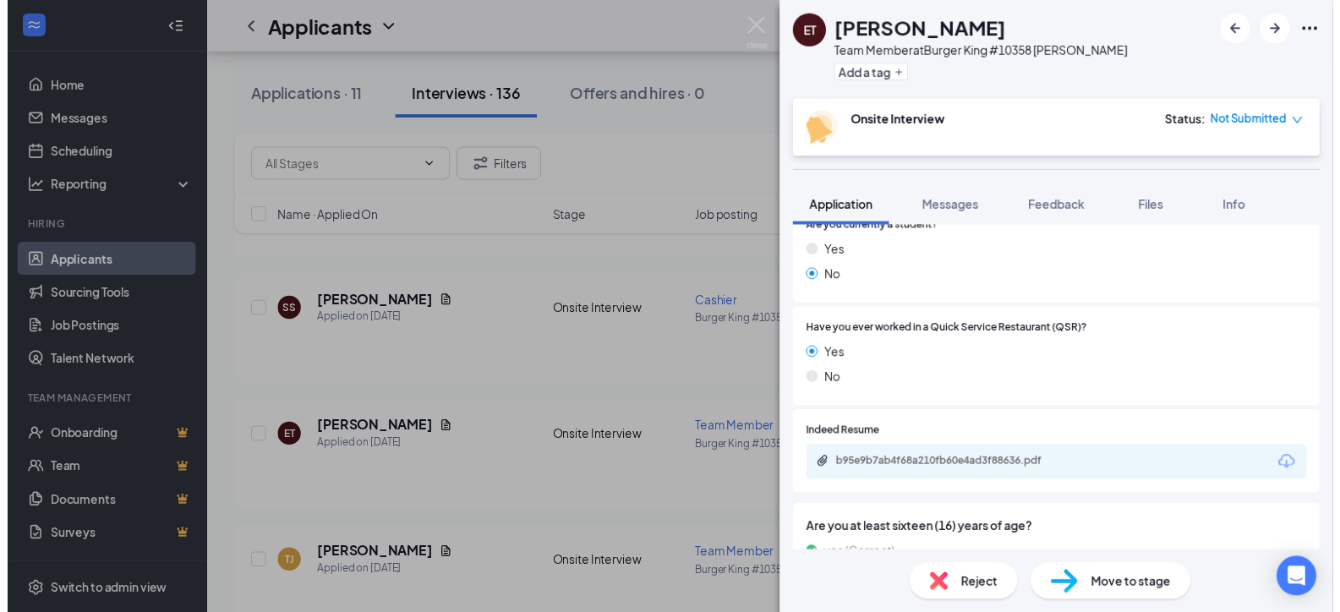
scroll to position [592, 0]
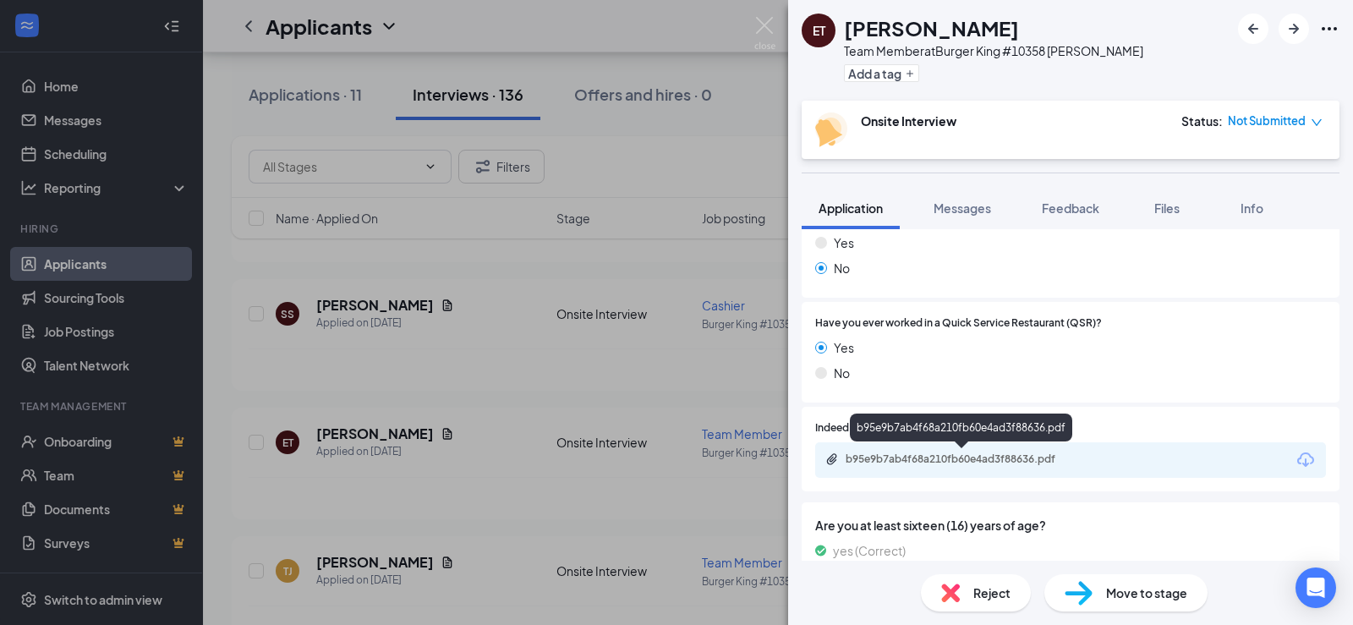
click at [921, 461] on div "b95e9b7ab4f68a210fb60e4ad3f88636.pdf" at bounding box center [963, 459] width 237 height 14
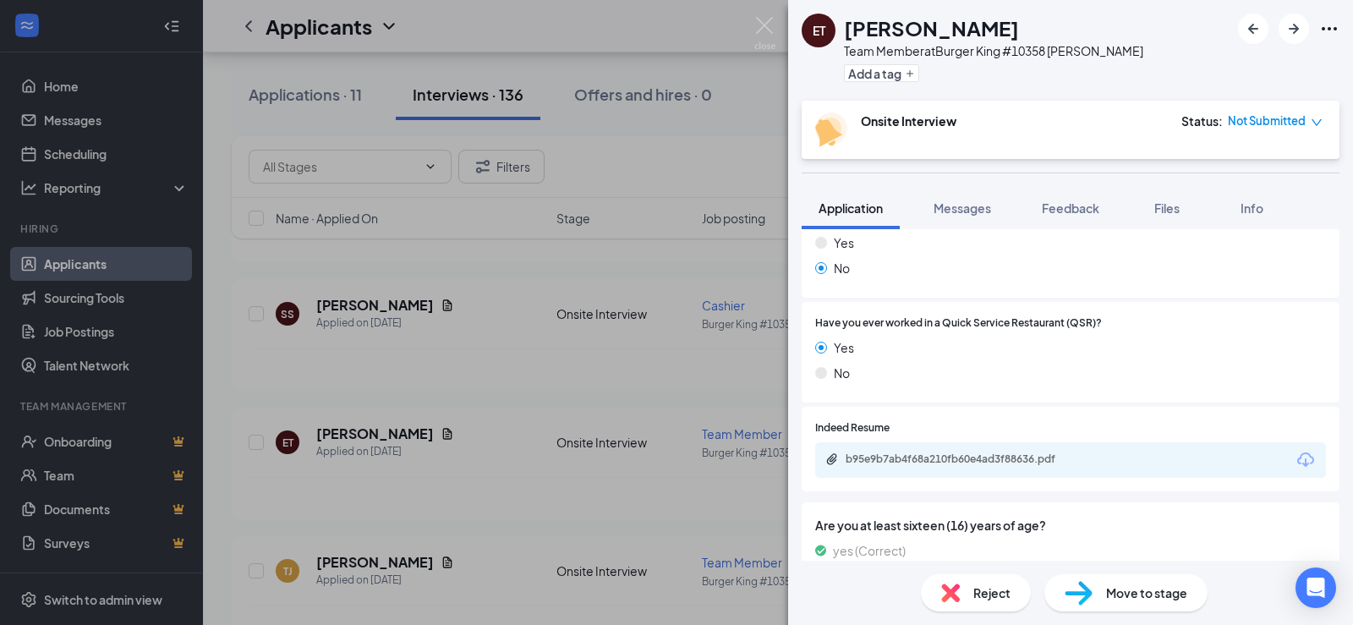
click at [551, 484] on div "ET Ebony Taylor Team Member at Burger King #10358 Nash Add a tag Onsite Intervi…" at bounding box center [676, 312] width 1353 height 625
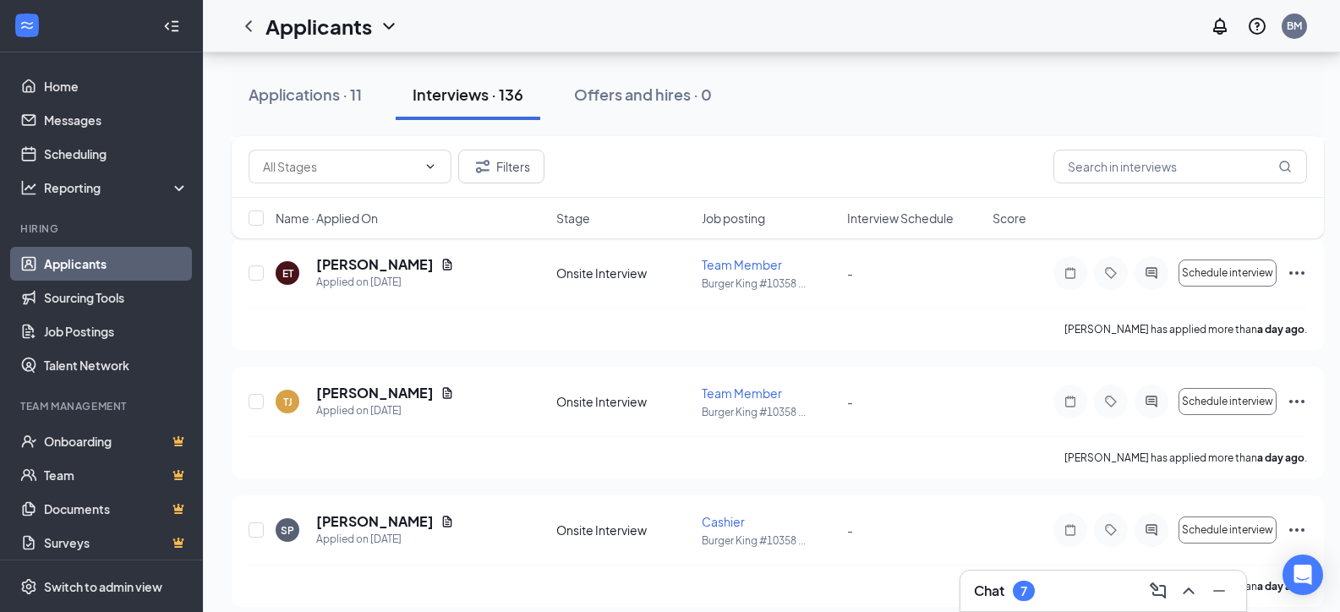
scroll to position [2288, 0]
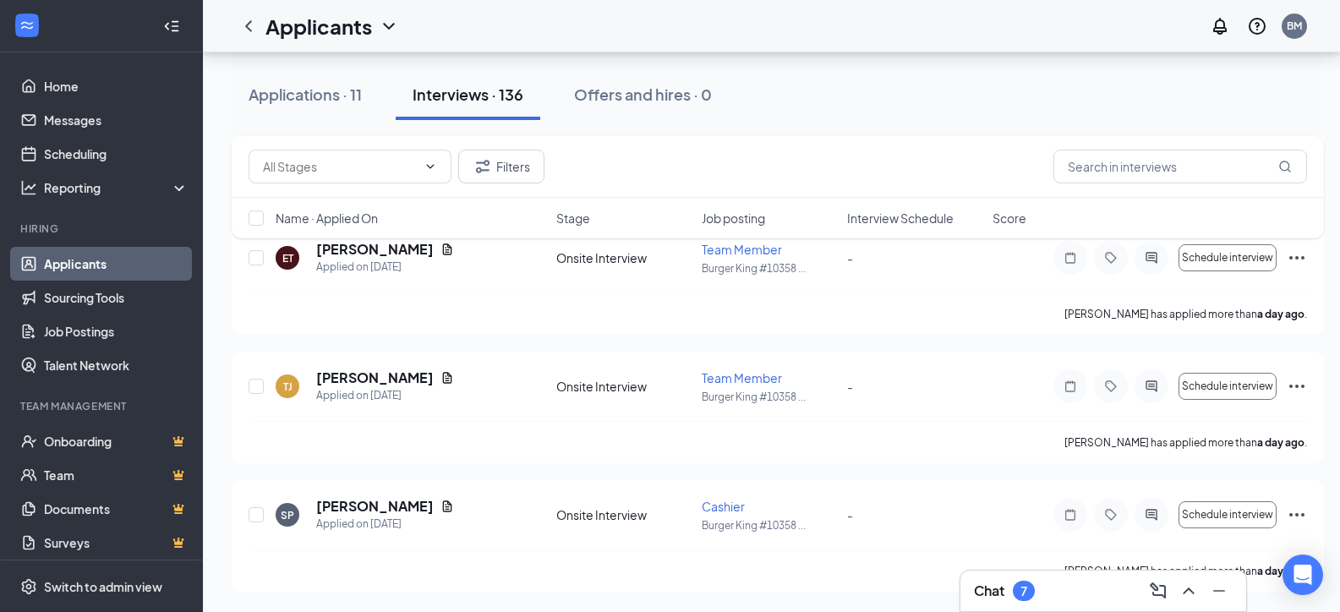
click at [1024, 594] on div "7" at bounding box center [1023, 591] width 7 height 14
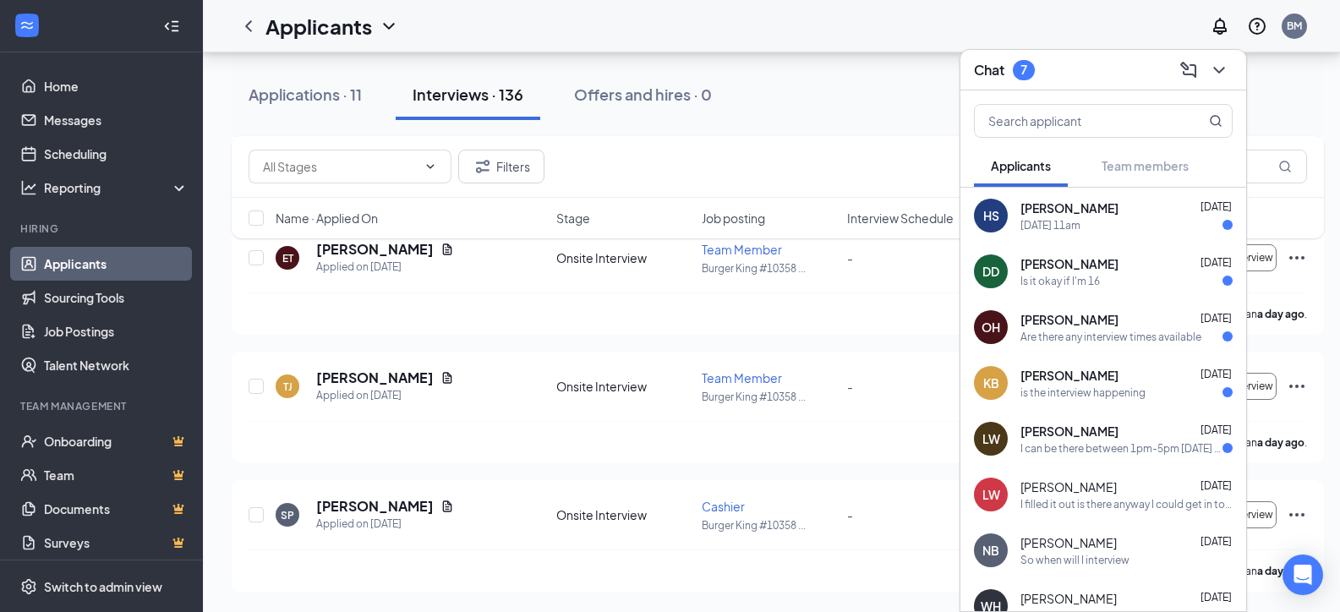
click at [1056, 223] on div "August 25th 11am" at bounding box center [1050, 225] width 60 height 14
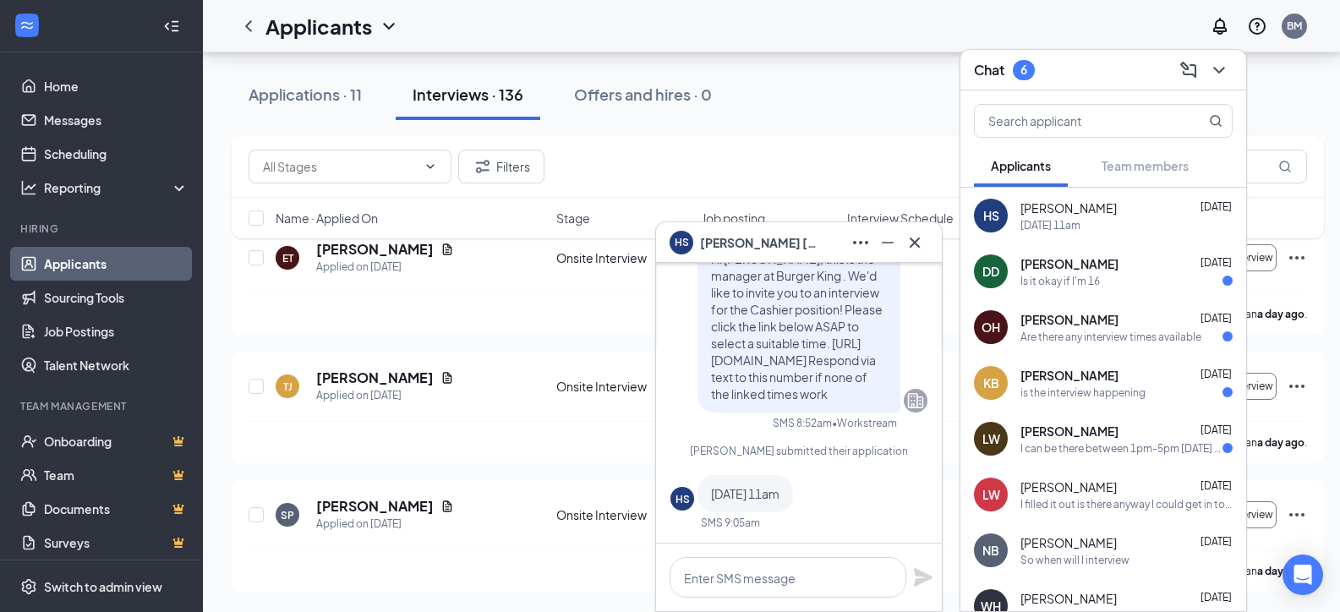
scroll to position [0, 0]
click at [580, 315] on div "Ebony Taylor has applied more than a day ago ." at bounding box center [778, 313] width 1058 height 42
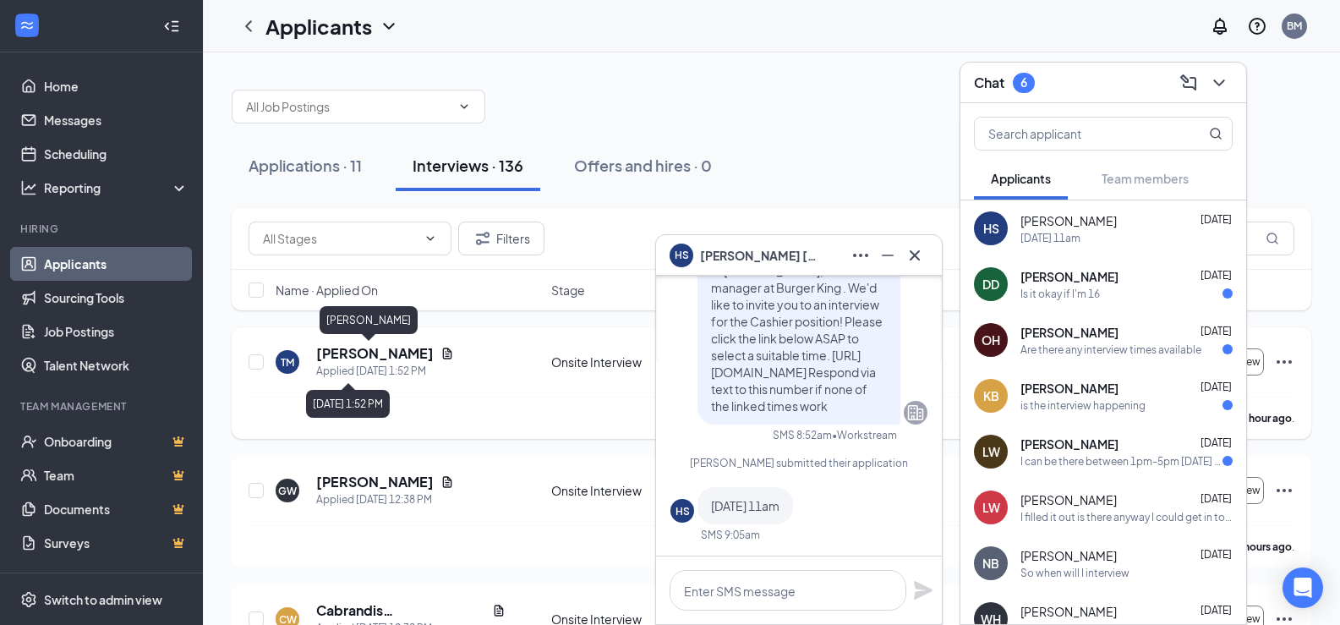
click at [364, 352] on h5 "[PERSON_NAME]" at bounding box center [375, 353] width 118 height 19
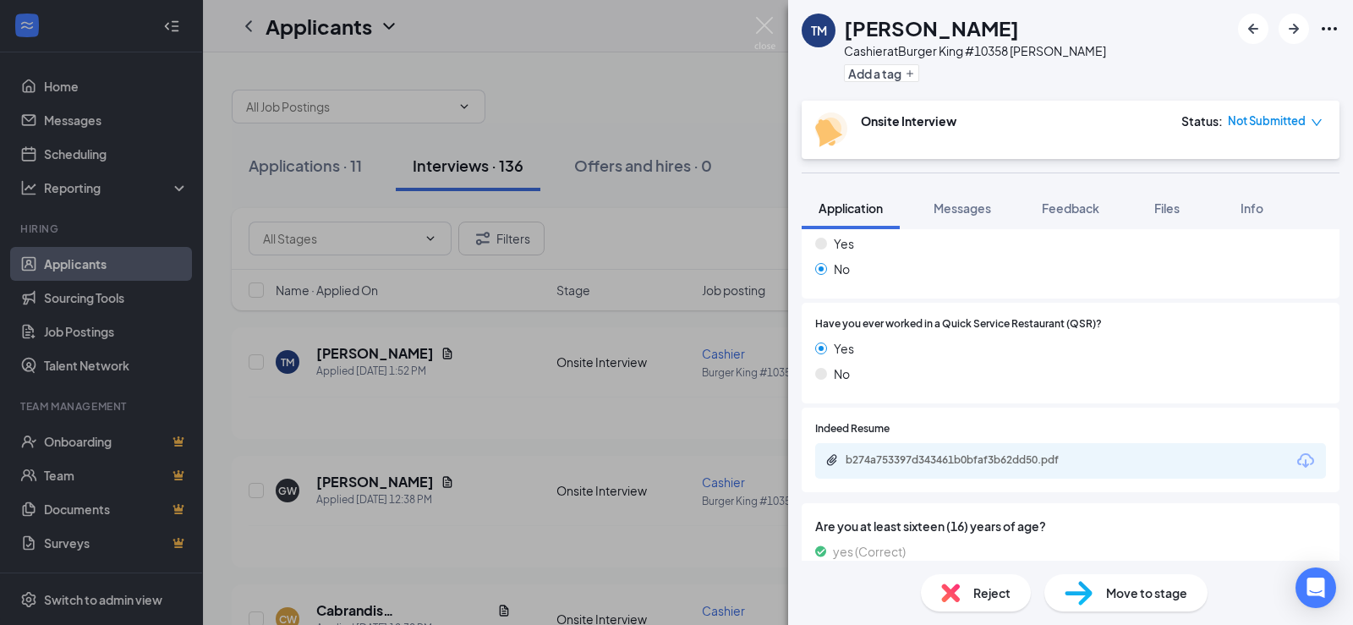
scroll to position [610, 0]
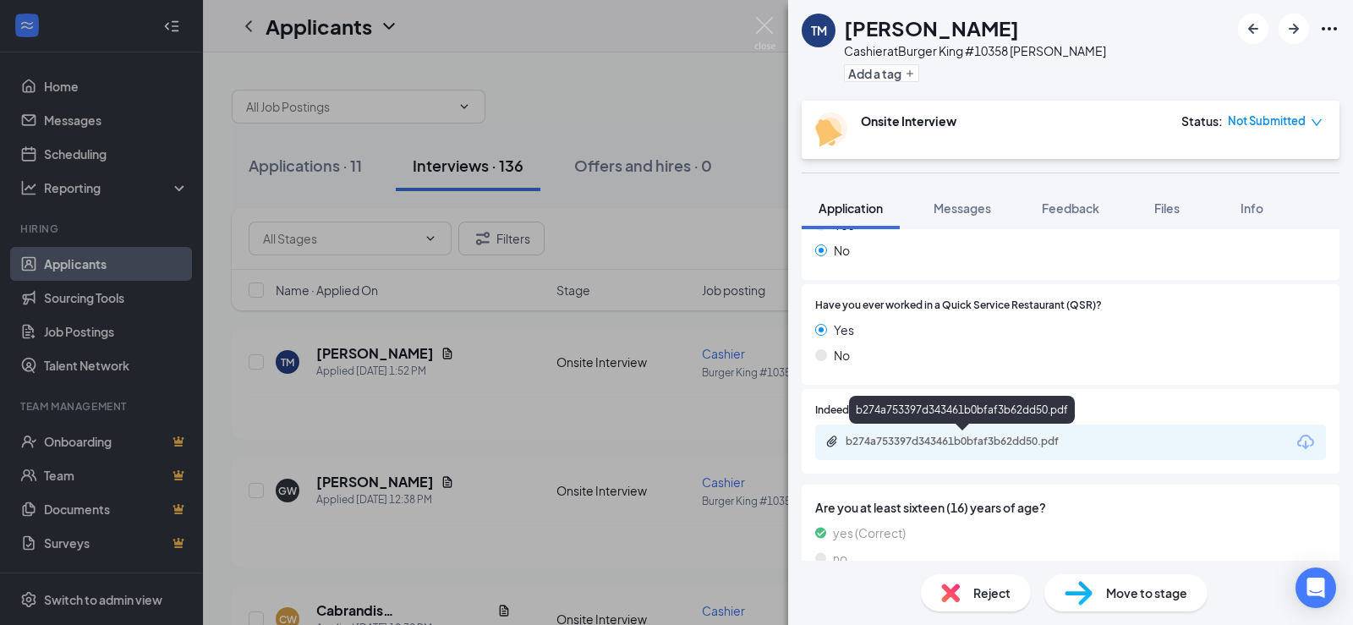
click at [912, 440] on div "b274a753397d343461b0bfaf3b62dd50.pdf" at bounding box center [963, 442] width 237 height 14
